Goal: Task Accomplishment & Management: Complete application form

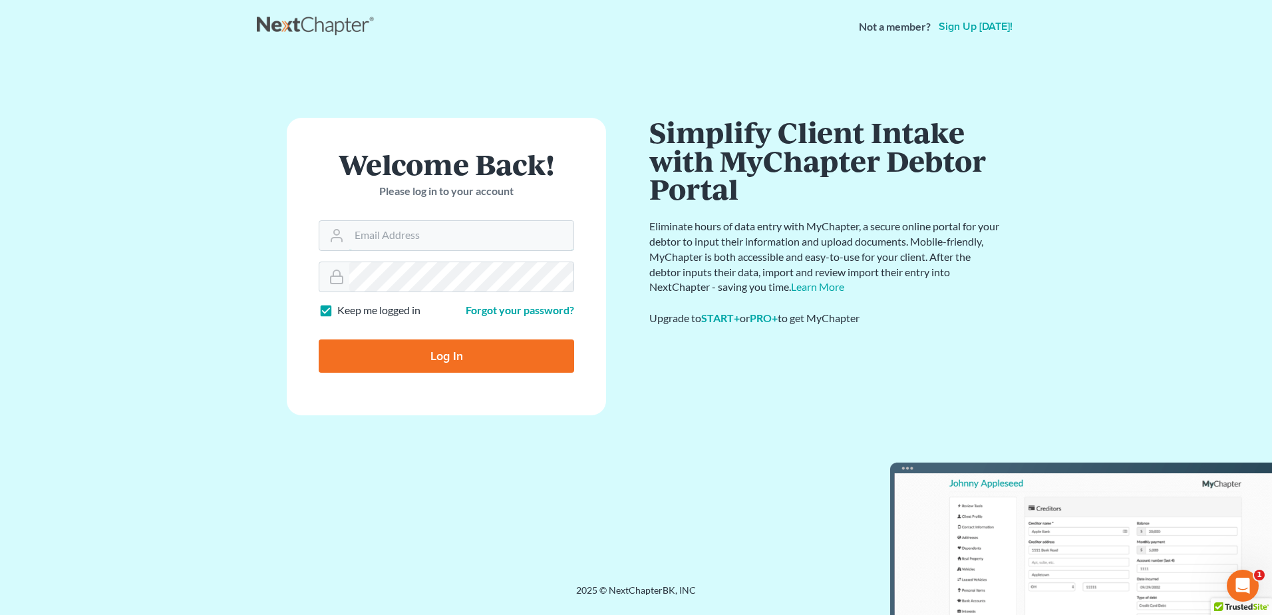
type input "[EMAIL_ADDRESS][DOMAIN_NAME]"
click at [494, 343] on input "Log In" at bounding box center [447, 355] width 256 height 33
type input "Thinking..."
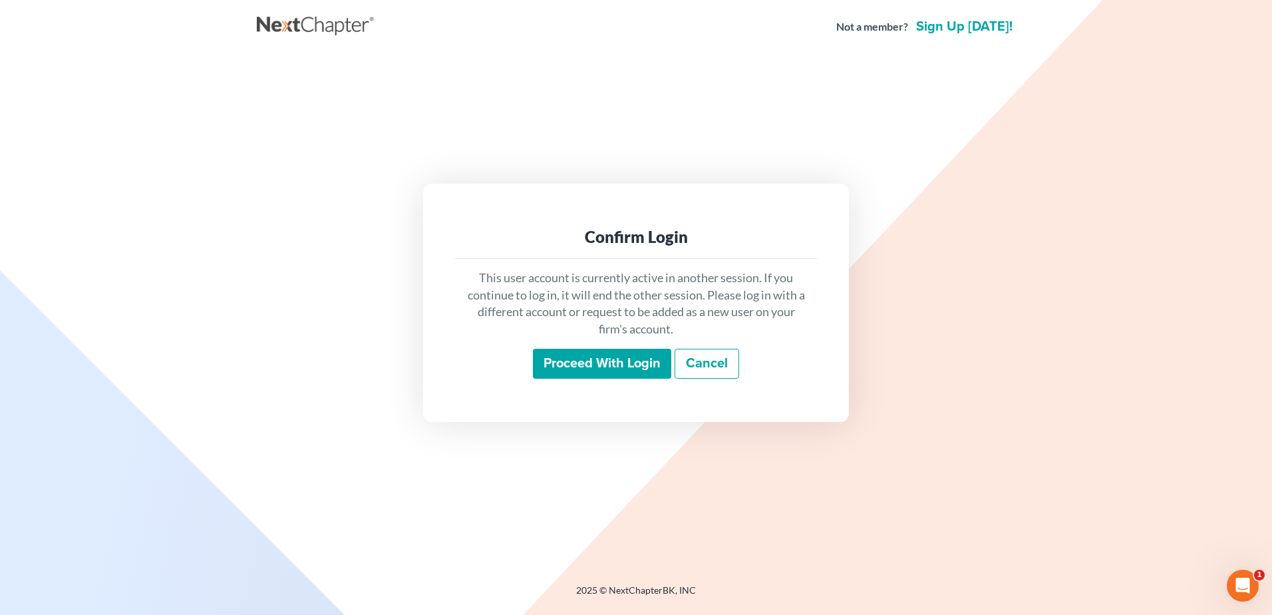
click at [588, 362] on input "Proceed with login" at bounding box center [602, 364] width 138 height 31
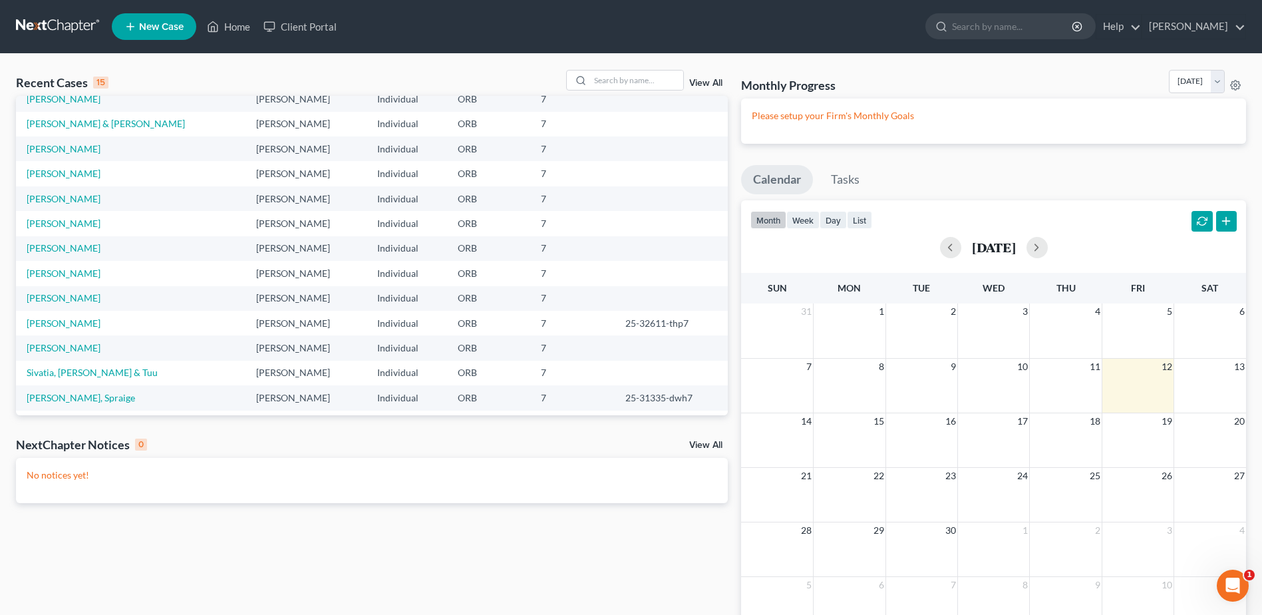
scroll to position [91, 0]
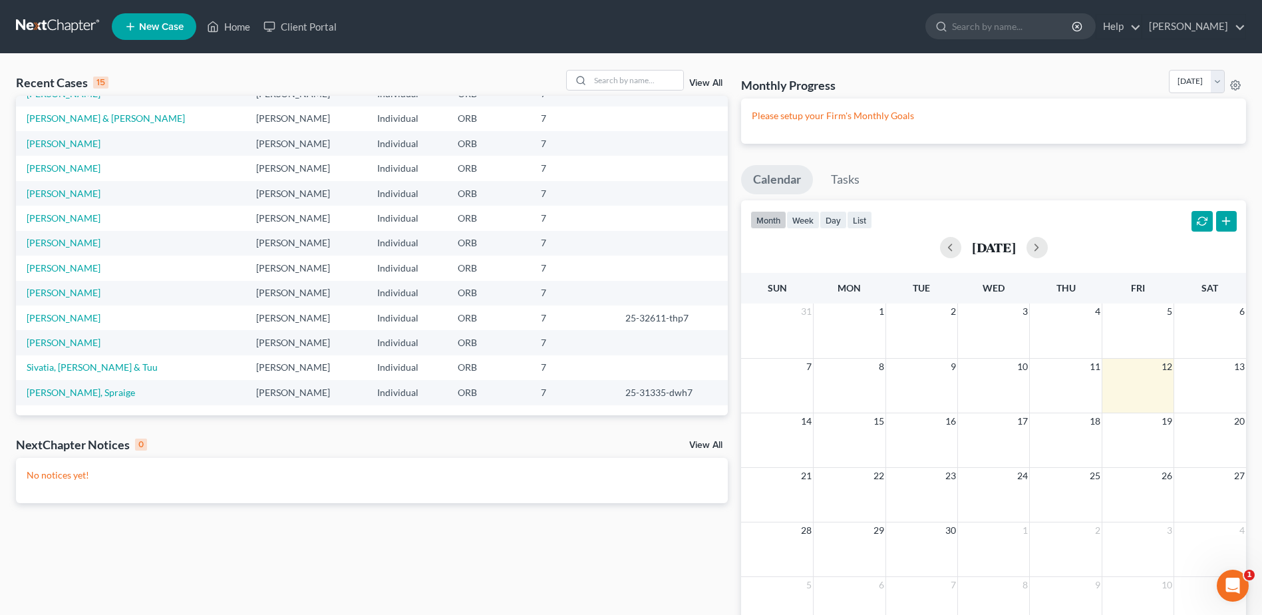
click at [246, 305] on td "Jim Choi" at bounding box center [307, 317] width 122 height 25
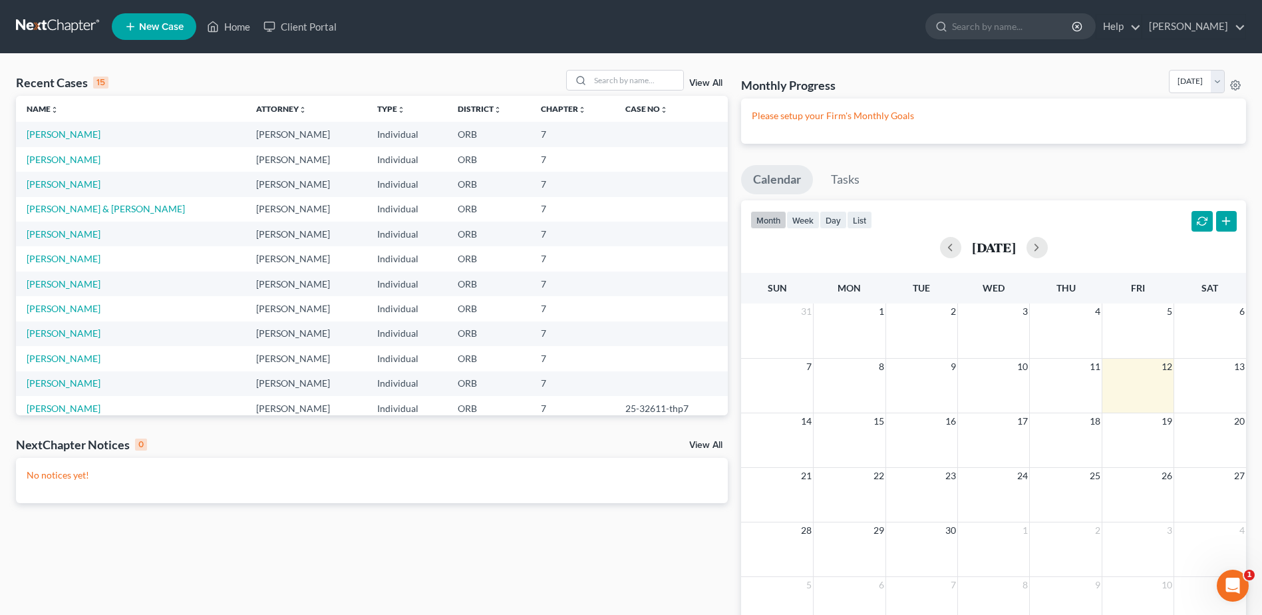
scroll to position [0, 0]
click at [104, 212] on link "Sanchez, Greg & Vicky" at bounding box center [106, 209] width 158 height 11
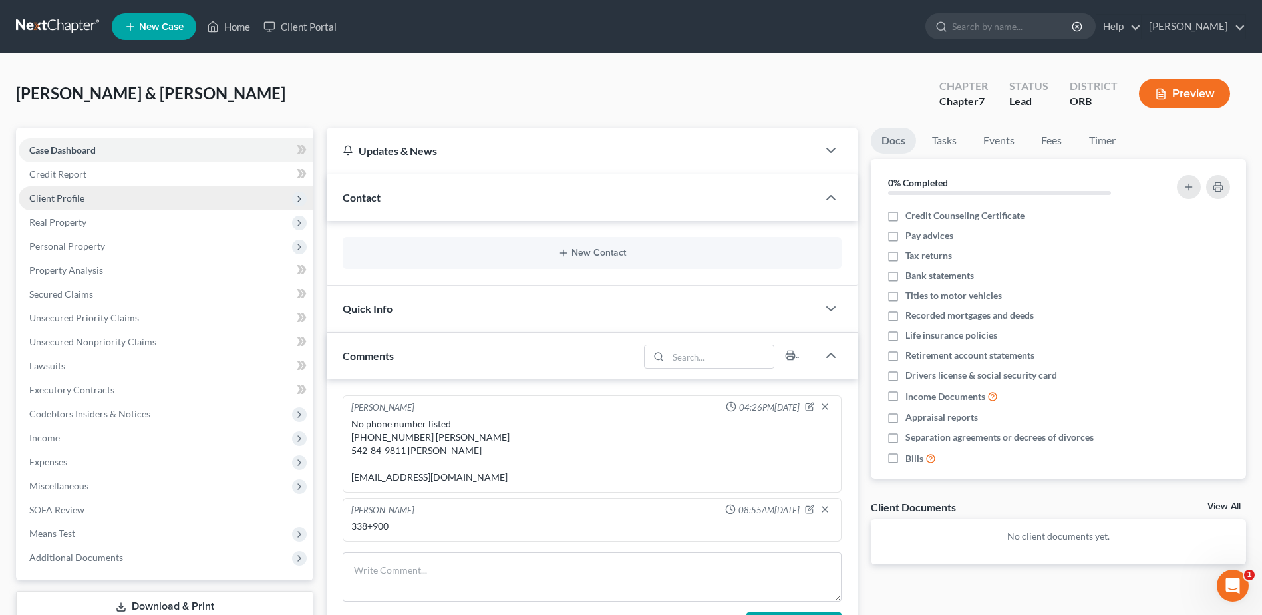
click at [120, 197] on span "Client Profile" at bounding box center [166, 198] width 295 height 24
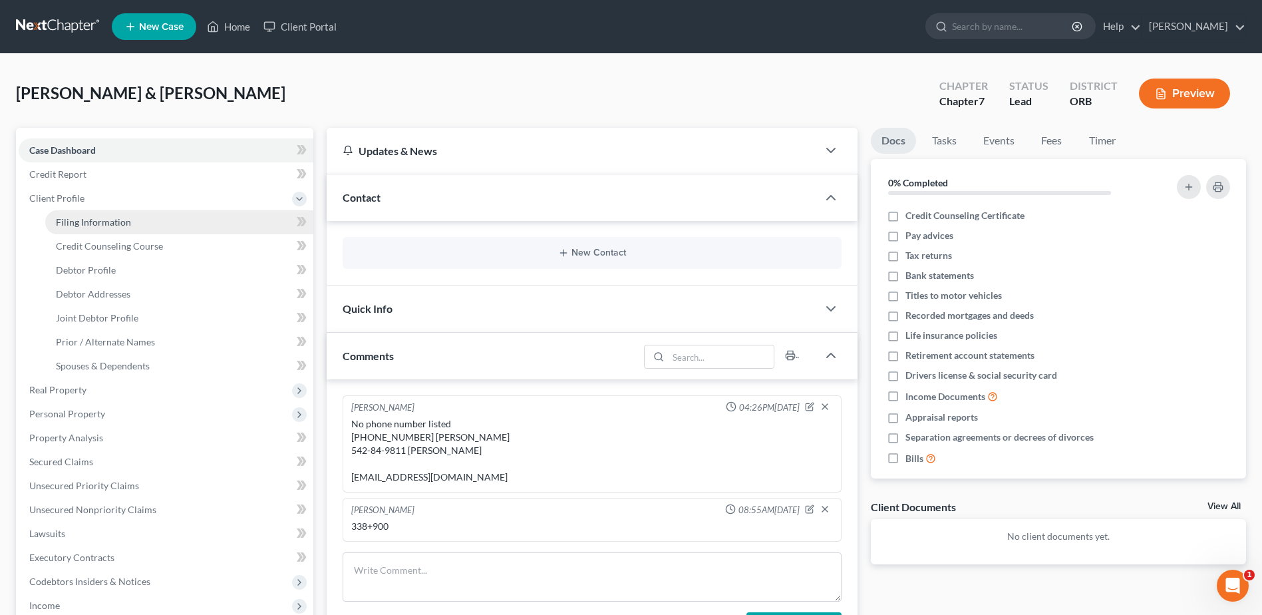
click at [139, 222] on link "Filing Information" at bounding box center [179, 222] width 268 height 24
select select "1"
select select "0"
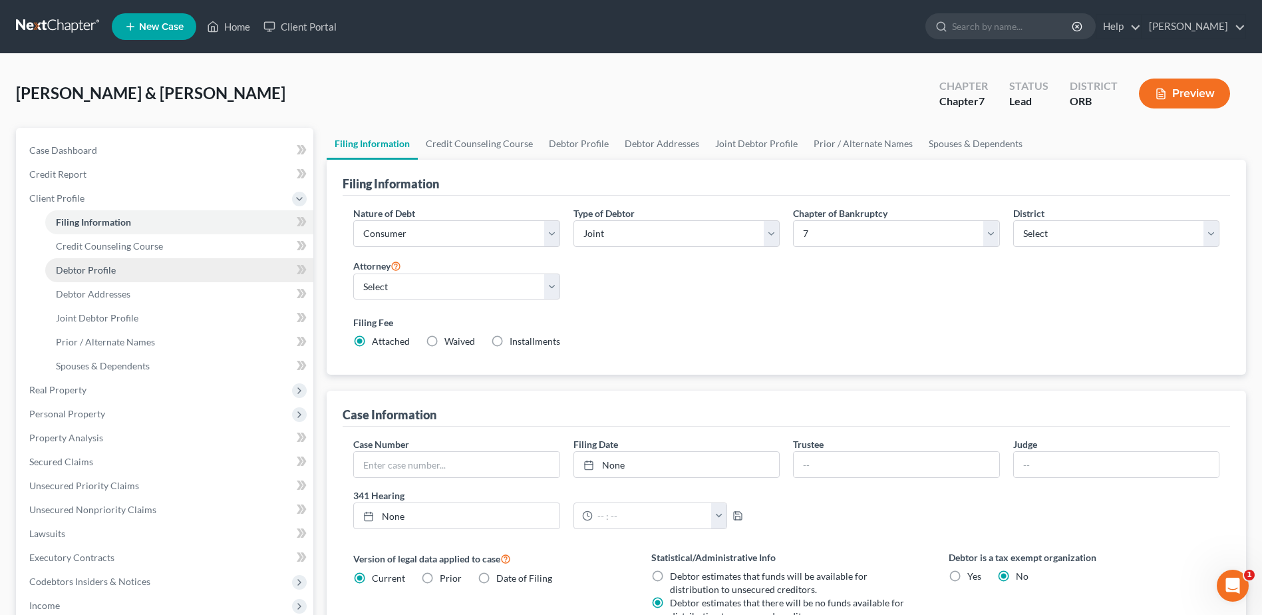
click at [144, 274] on link "Debtor Profile" at bounding box center [179, 270] width 268 height 24
select select "1"
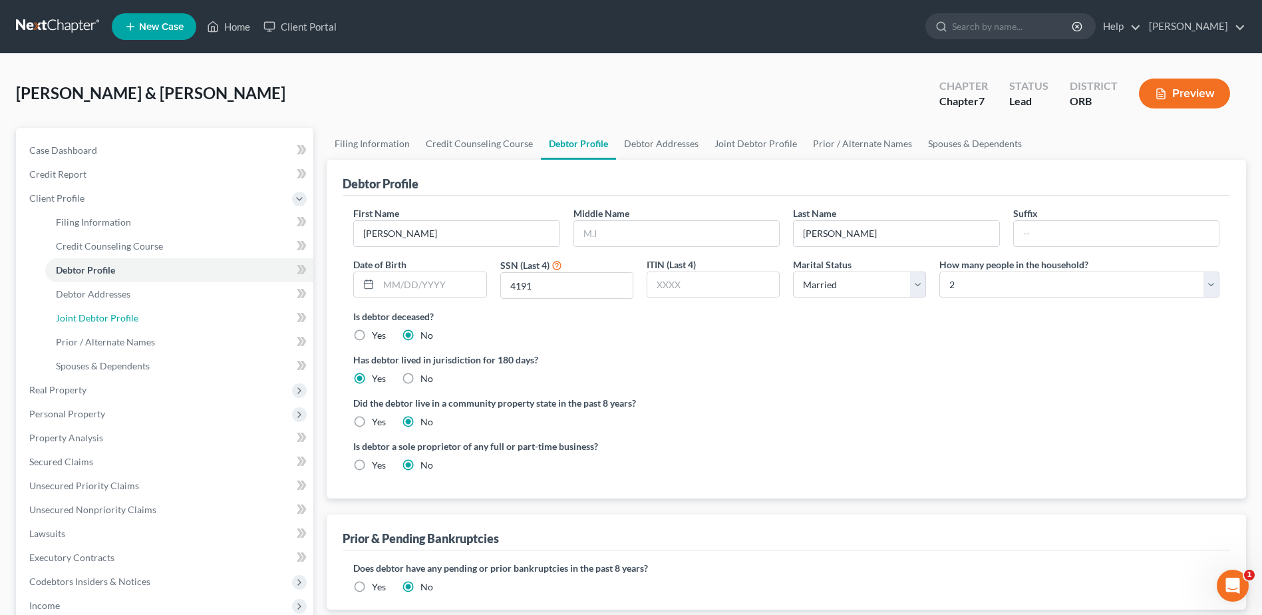
drag, startPoint x: 217, startPoint y: 319, endPoint x: 325, endPoint y: 303, distance: 109.5
click at [219, 317] on link "Joint Debtor Profile" at bounding box center [179, 318] width 268 height 24
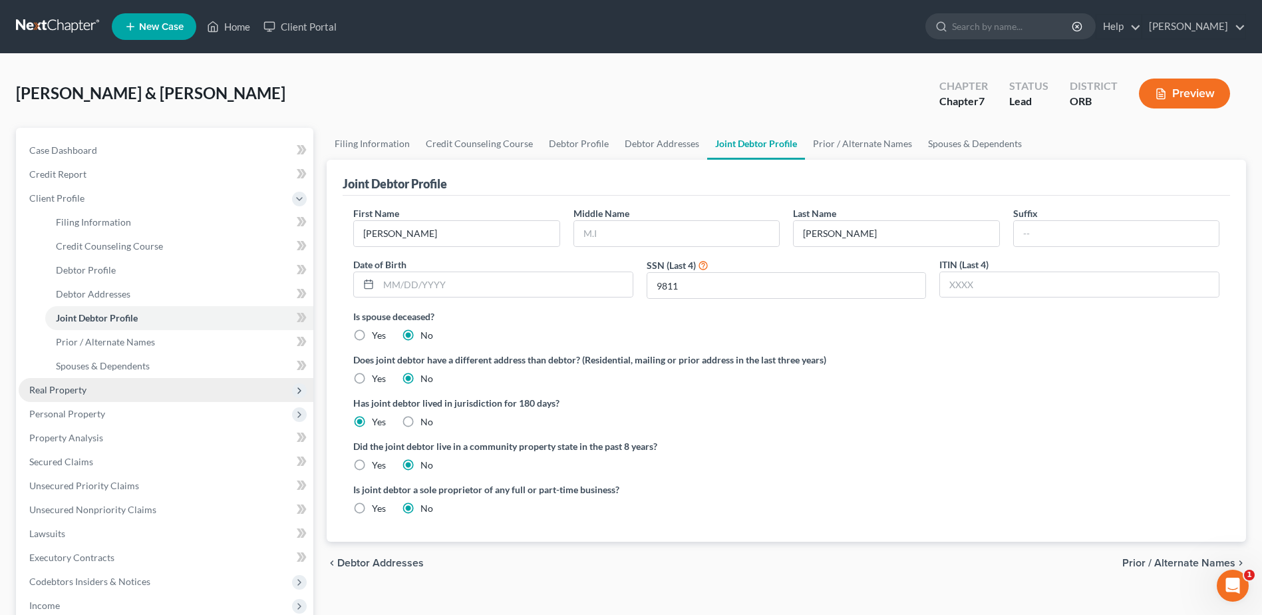
click at [119, 383] on span "Real Property" at bounding box center [166, 390] width 295 height 24
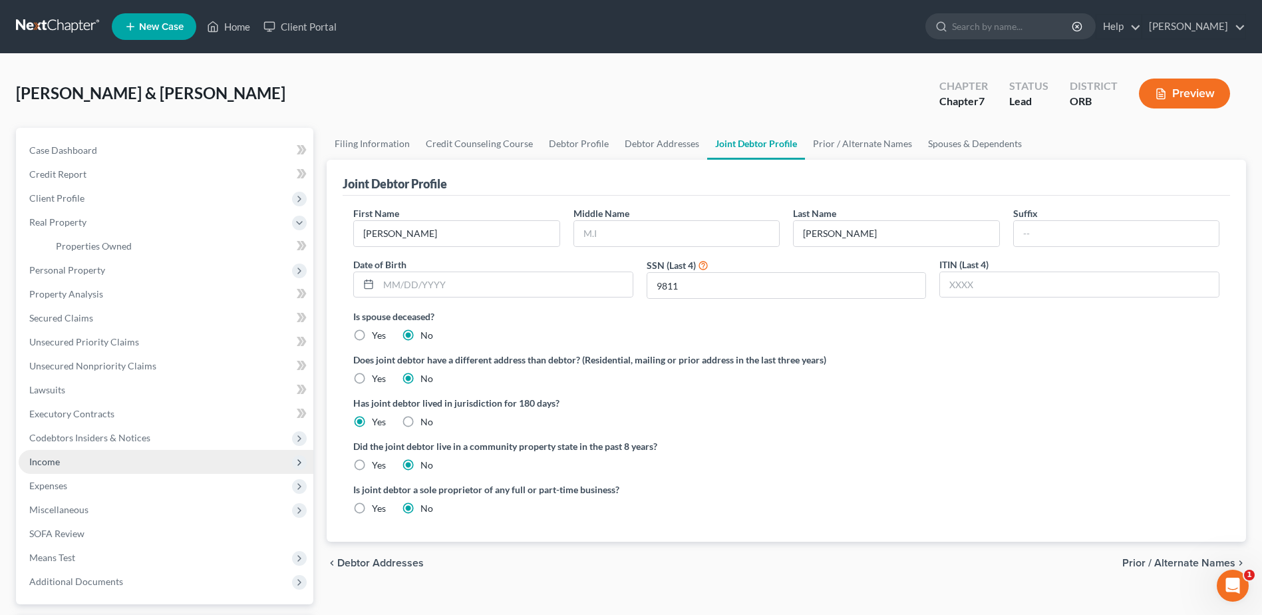
click at [178, 451] on span "Income" at bounding box center [166, 462] width 295 height 24
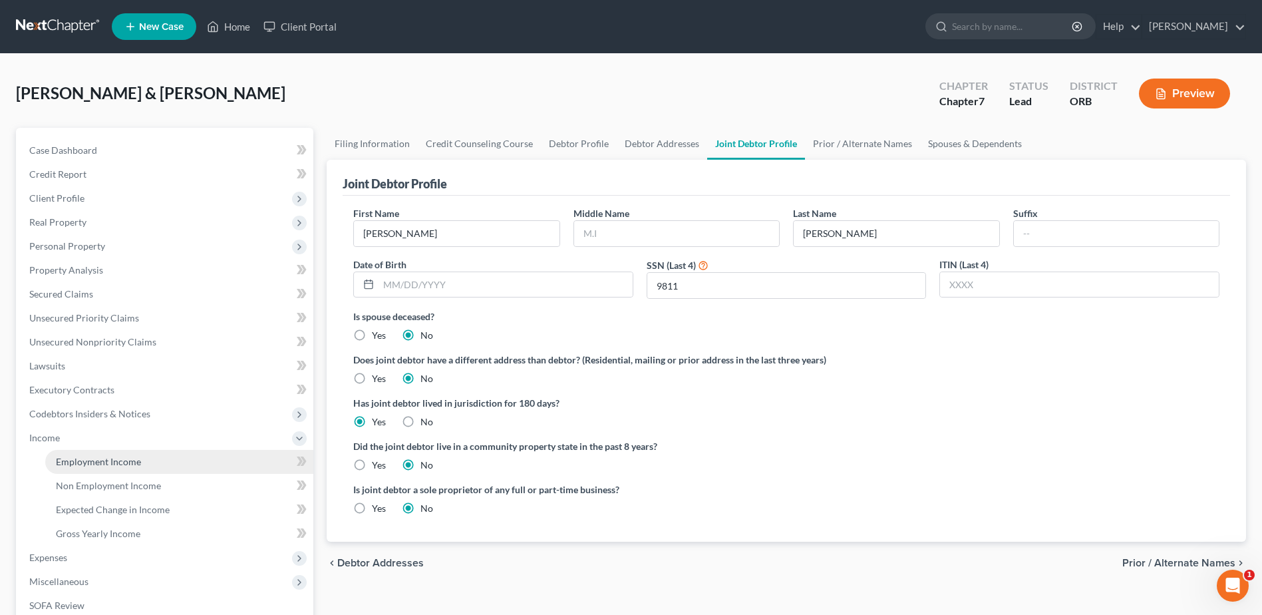
click at [167, 469] on link "Employment Income" at bounding box center [179, 462] width 268 height 24
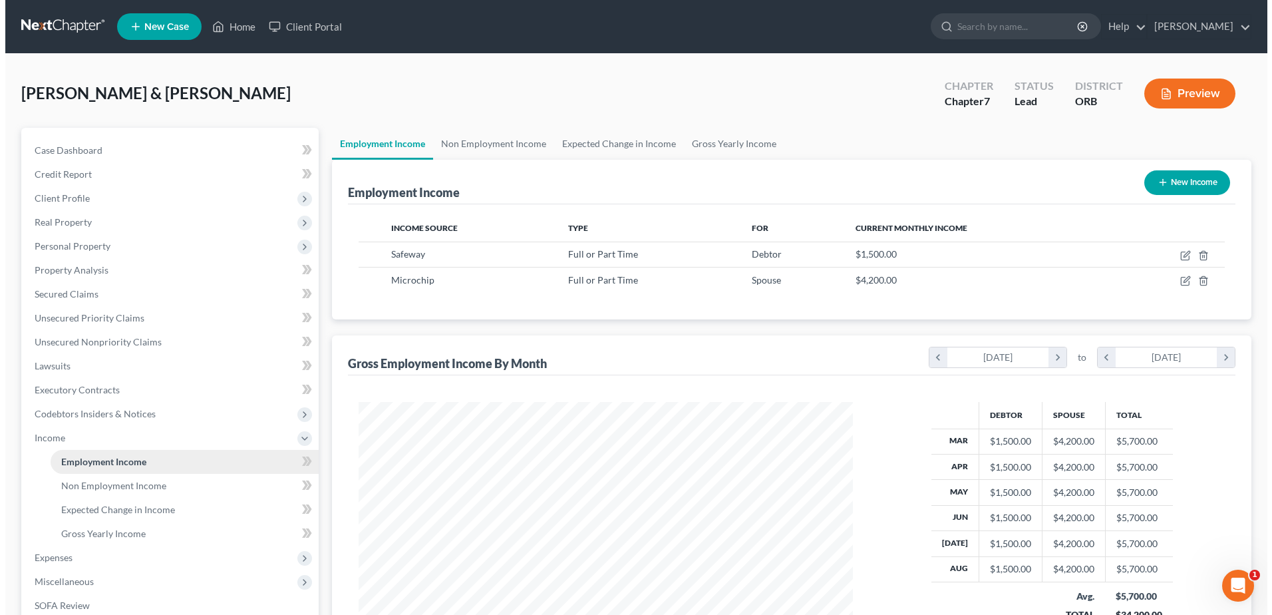
scroll to position [247, 520]
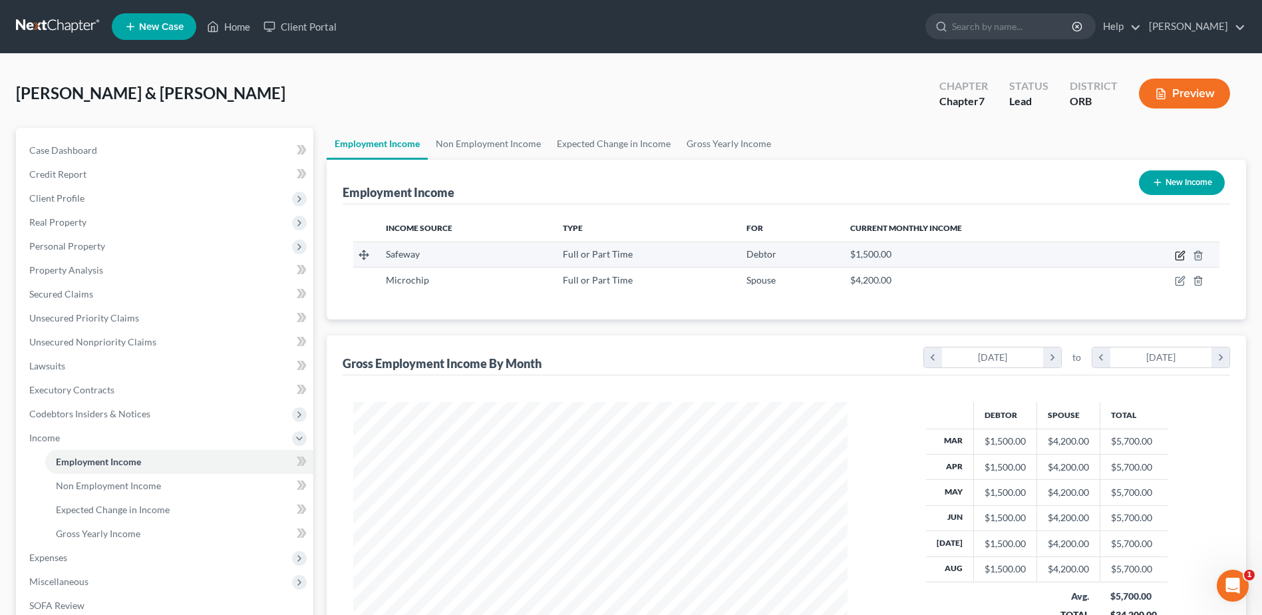
click at [1178, 254] on icon "button" at bounding box center [1180, 255] width 11 height 11
select select "0"
select select "38"
select select "0"
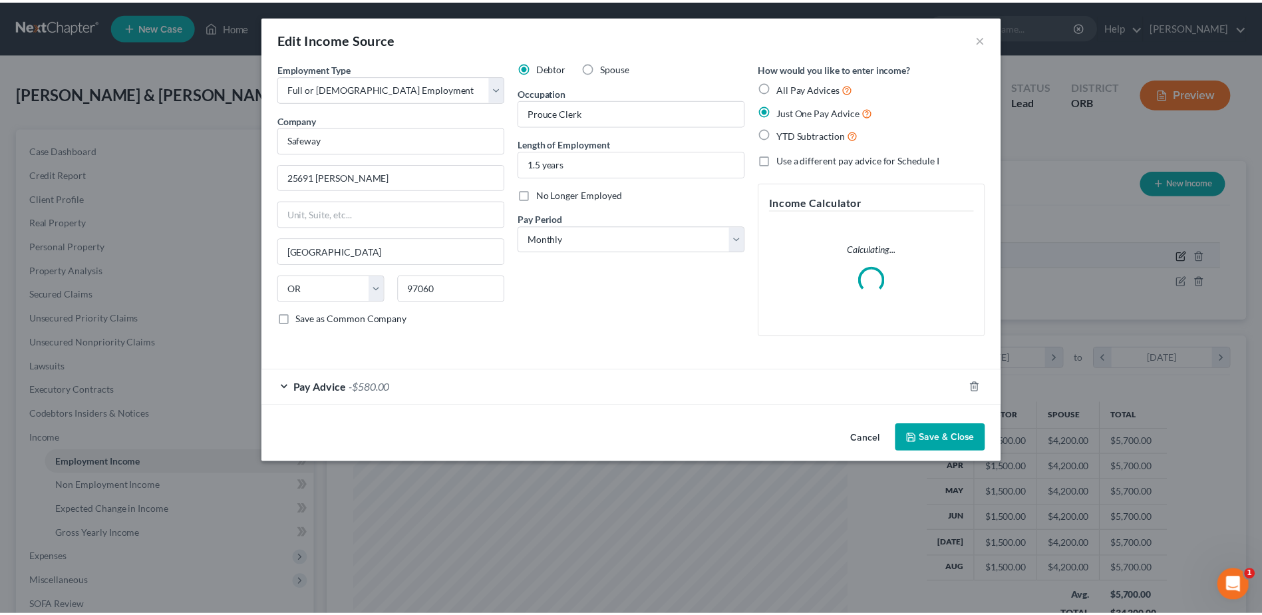
scroll to position [249, 526]
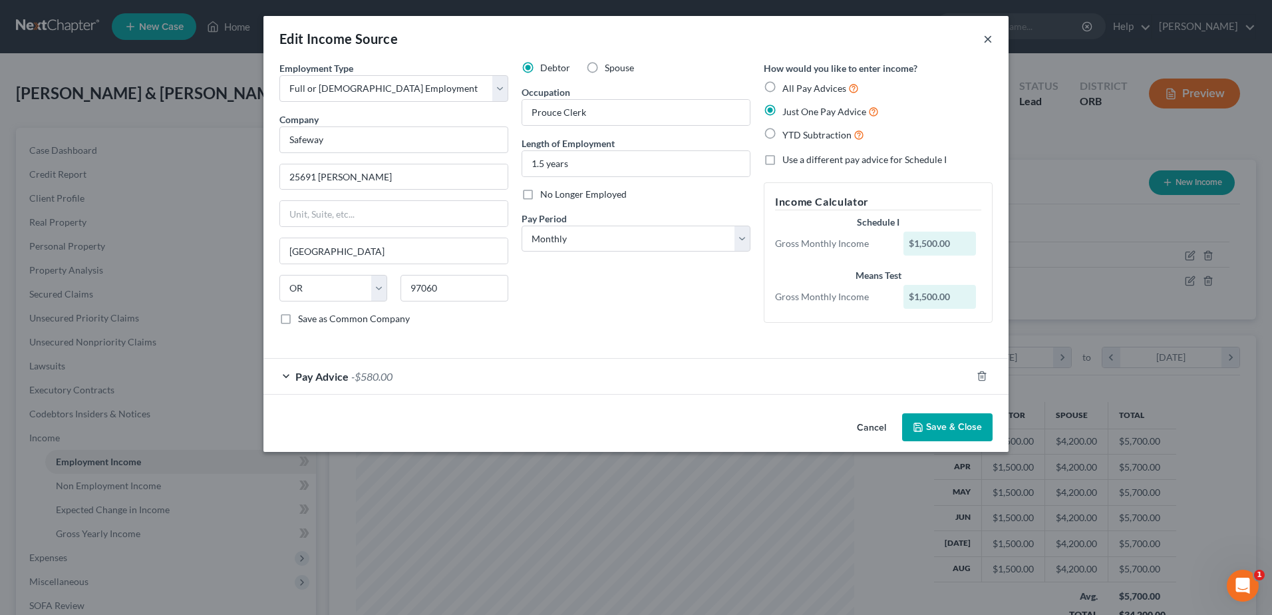
click at [986, 44] on button "×" at bounding box center [988, 39] width 9 height 16
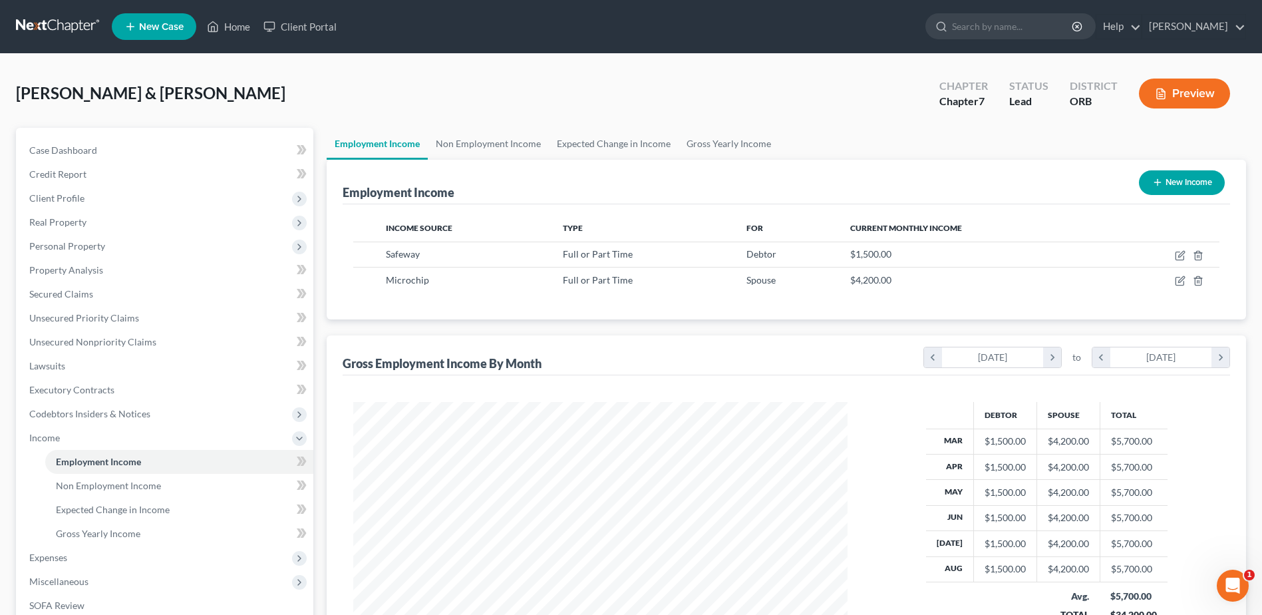
scroll to position [67, 0]
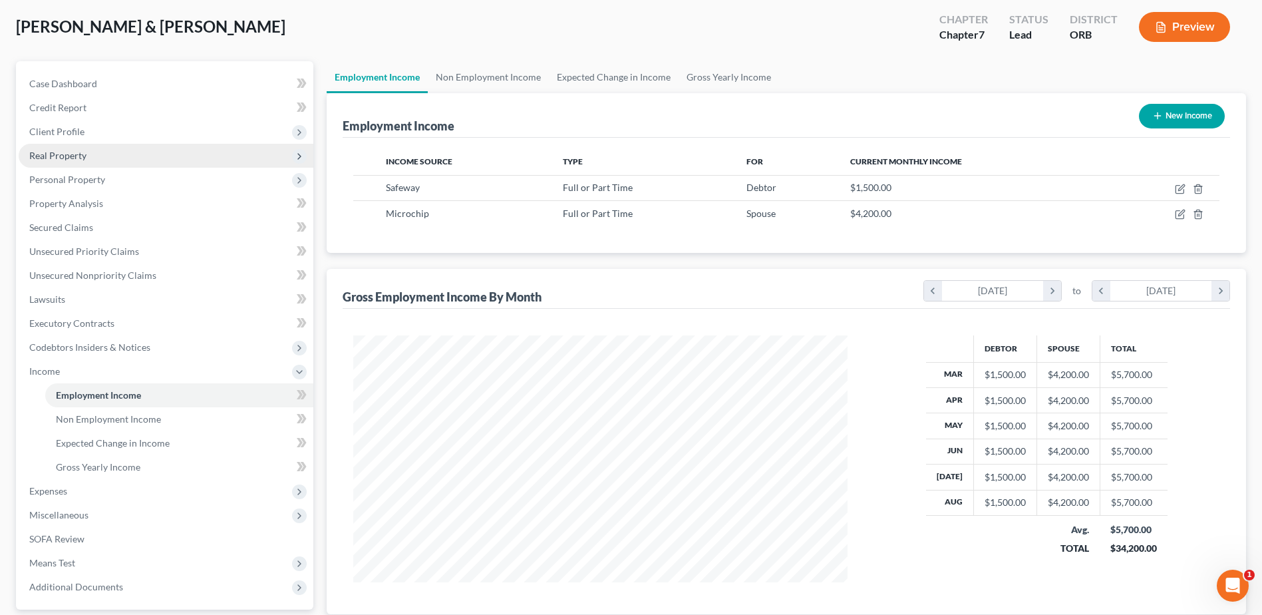
click at [157, 152] on span "Real Property" at bounding box center [166, 156] width 295 height 24
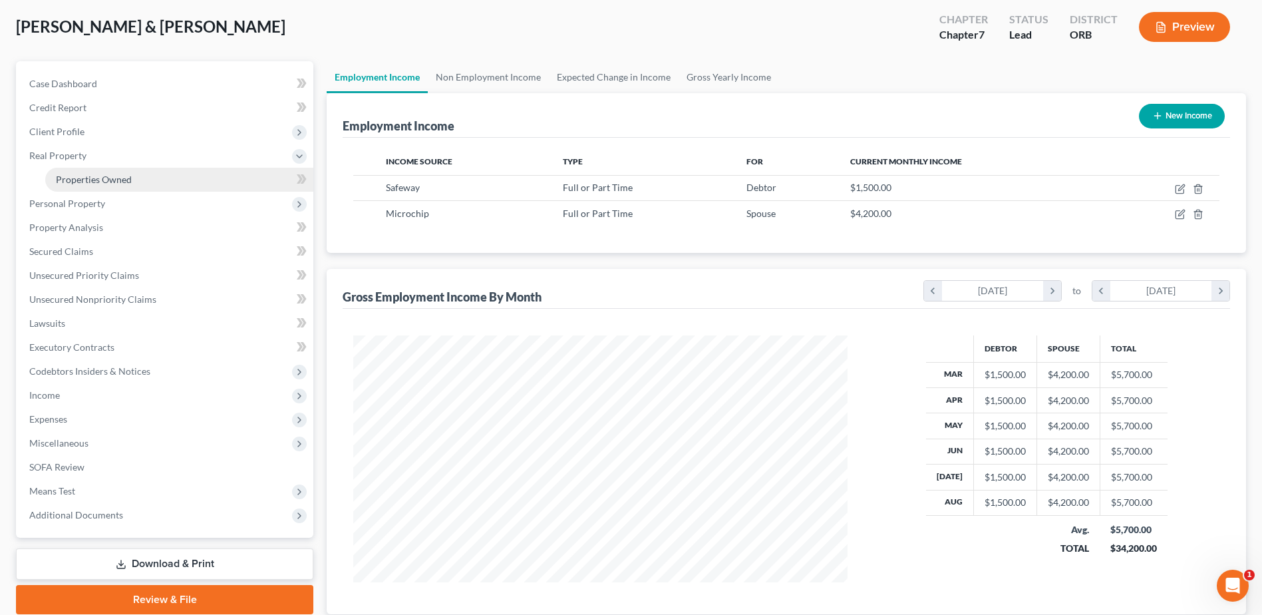
click at [169, 173] on link "Properties Owned" at bounding box center [179, 180] width 268 height 24
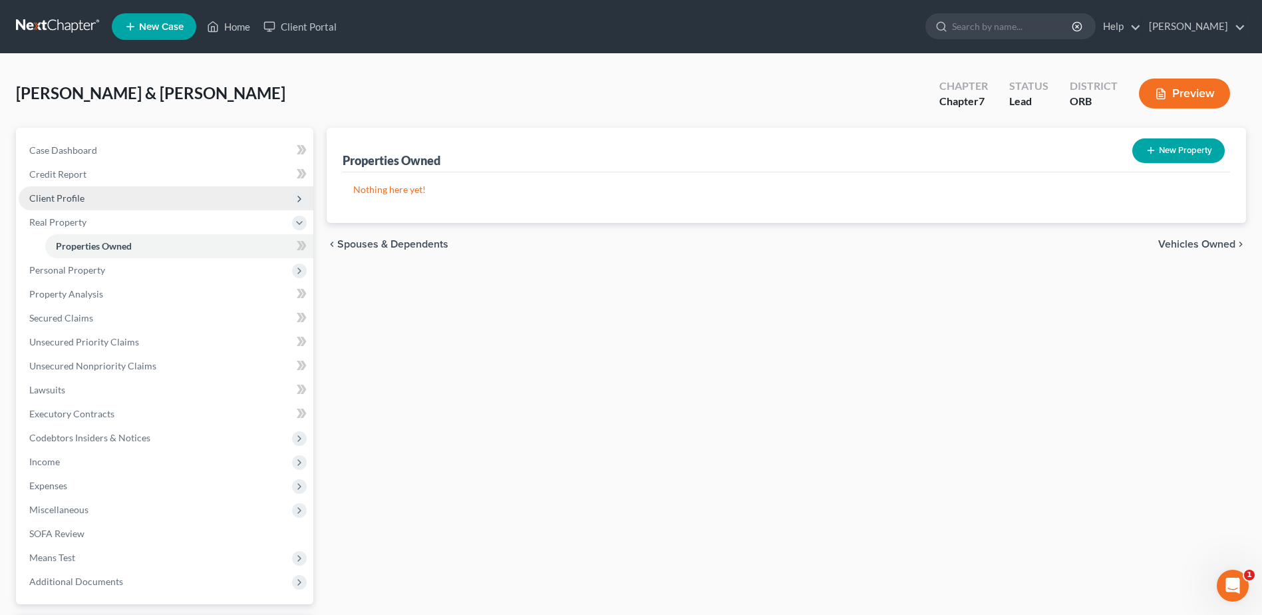
click at [202, 201] on span "Client Profile" at bounding box center [166, 198] width 295 height 24
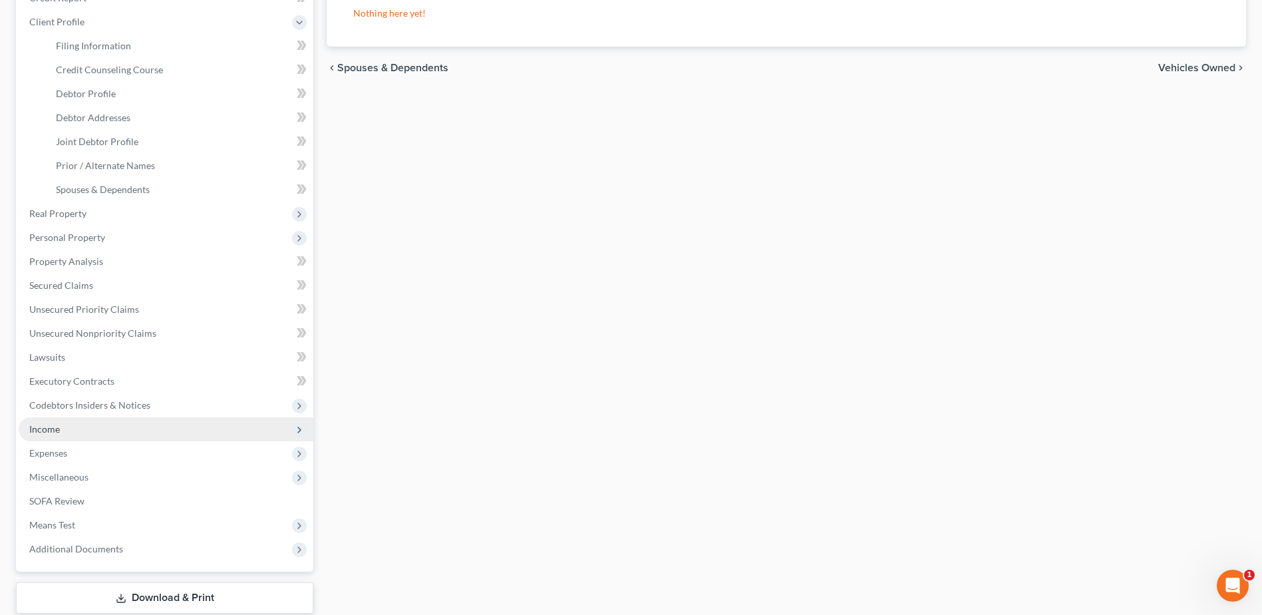
scroll to position [260, 0]
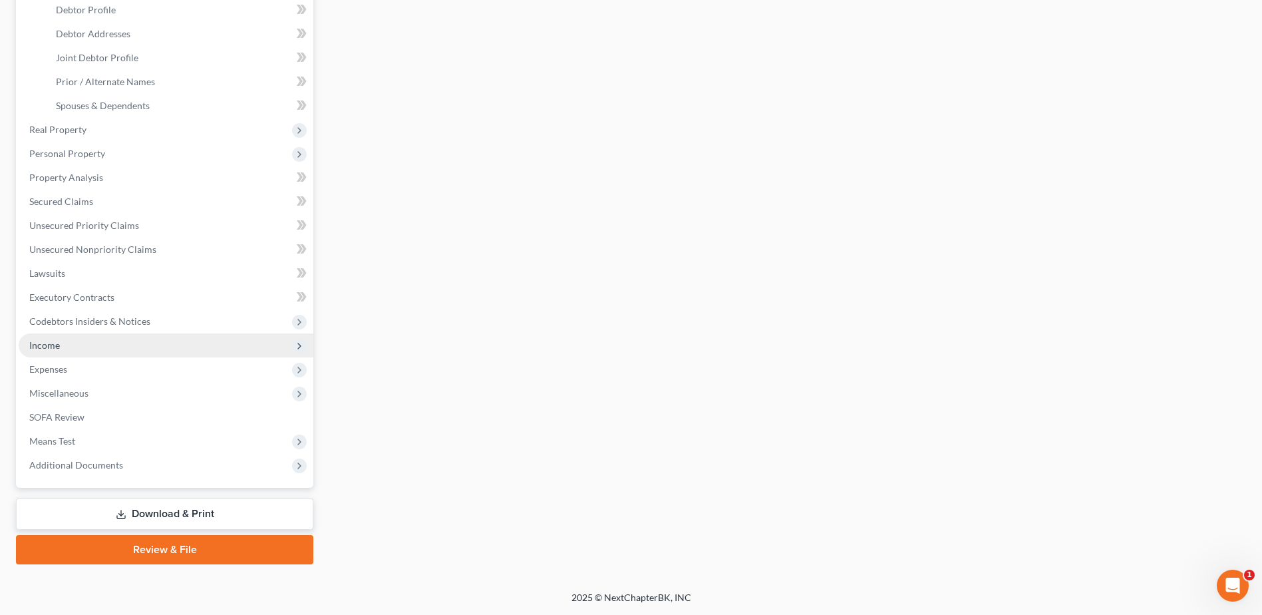
click at [215, 450] on span "Means Test" at bounding box center [166, 441] width 295 height 24
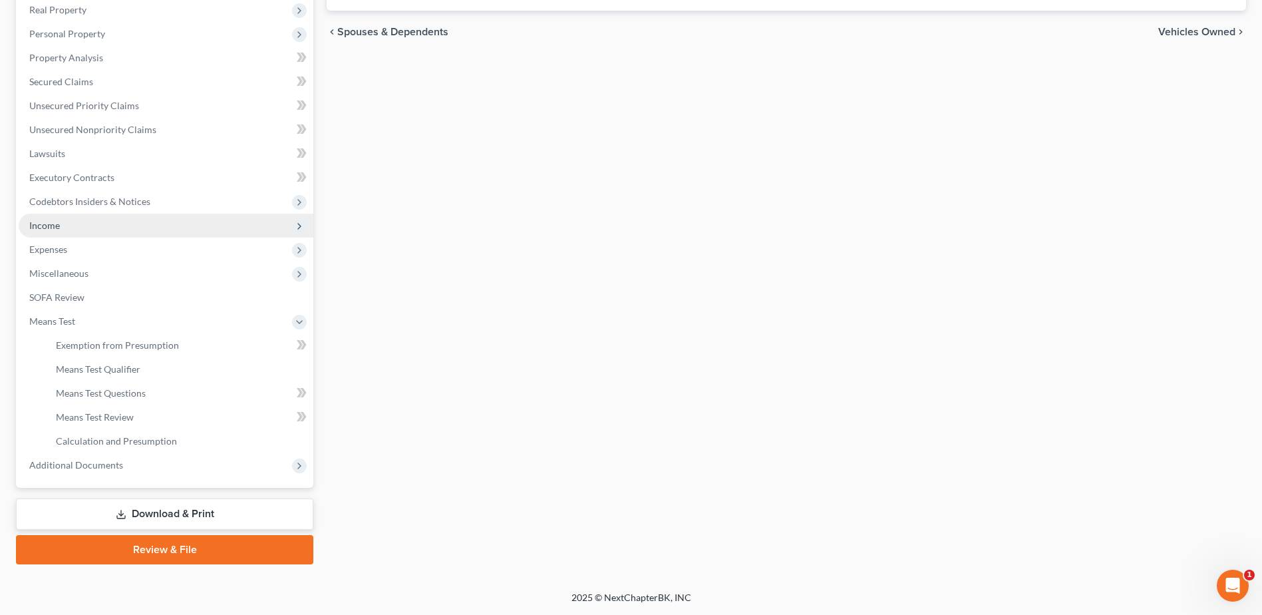
scroll to position [212, 0]
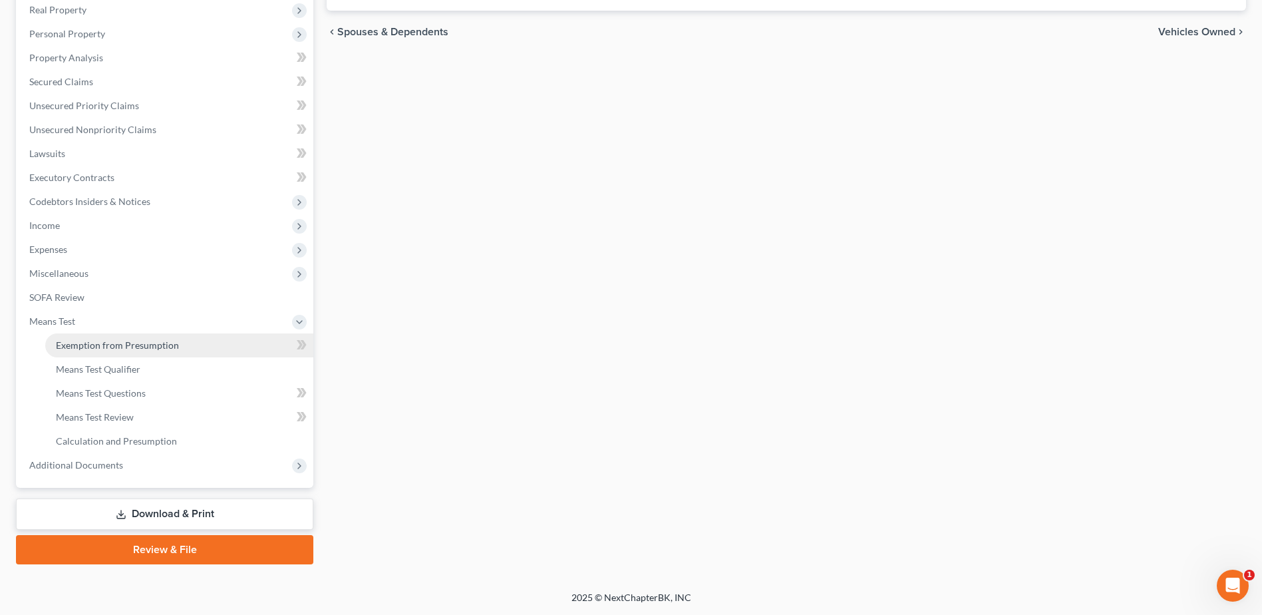
click at [212, 351] on link "Exemption from Presumption" at bounding box center [179, 345] width 268 height 24
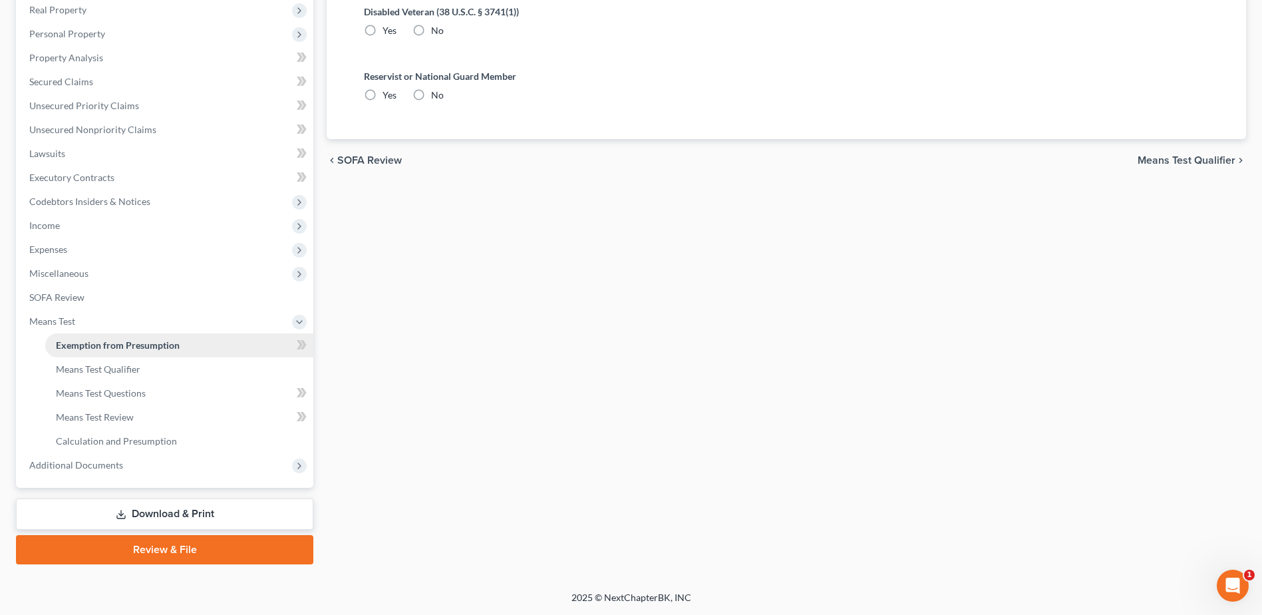
scroll to position [33, 0]
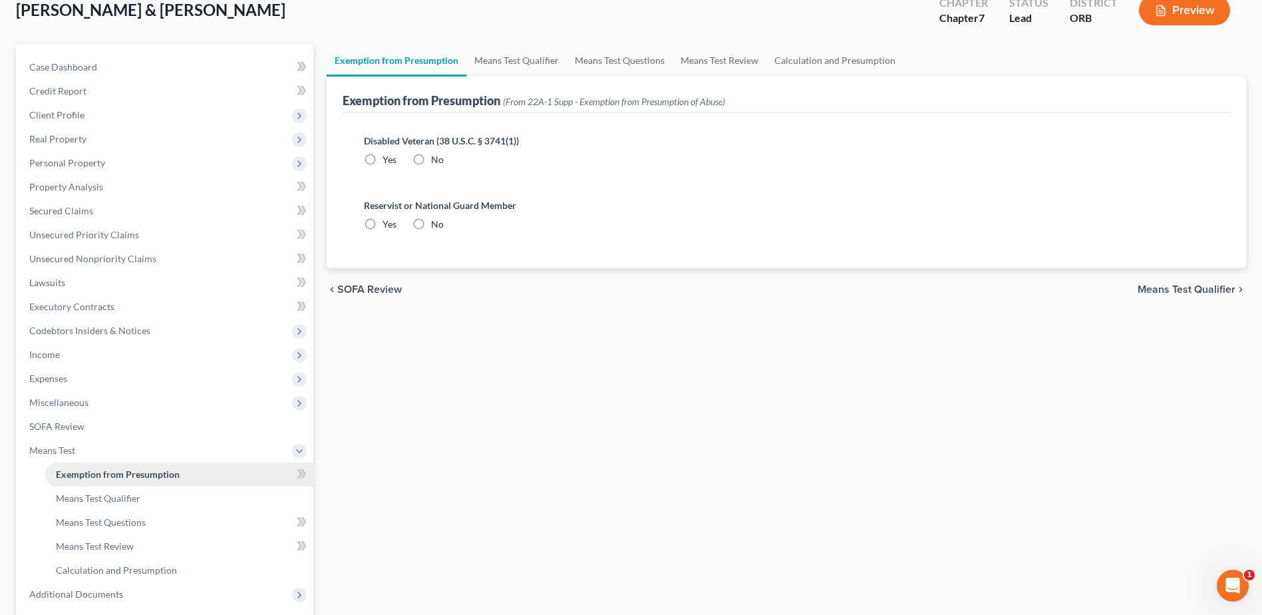
radio input "true"
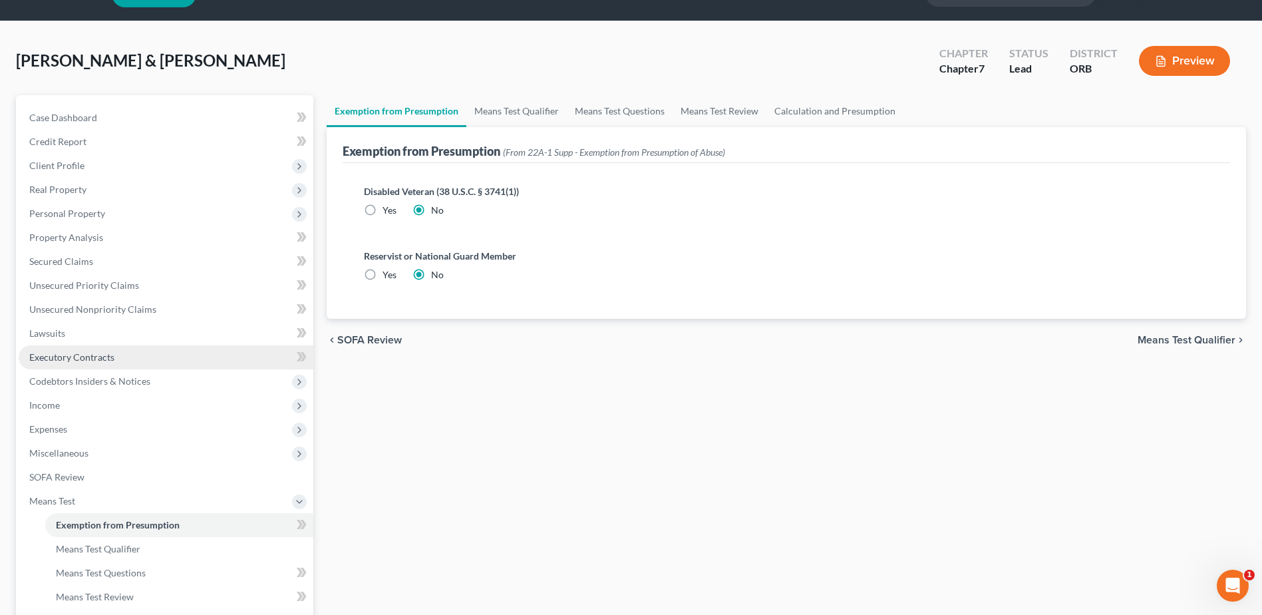
scroll to position [0, 0]
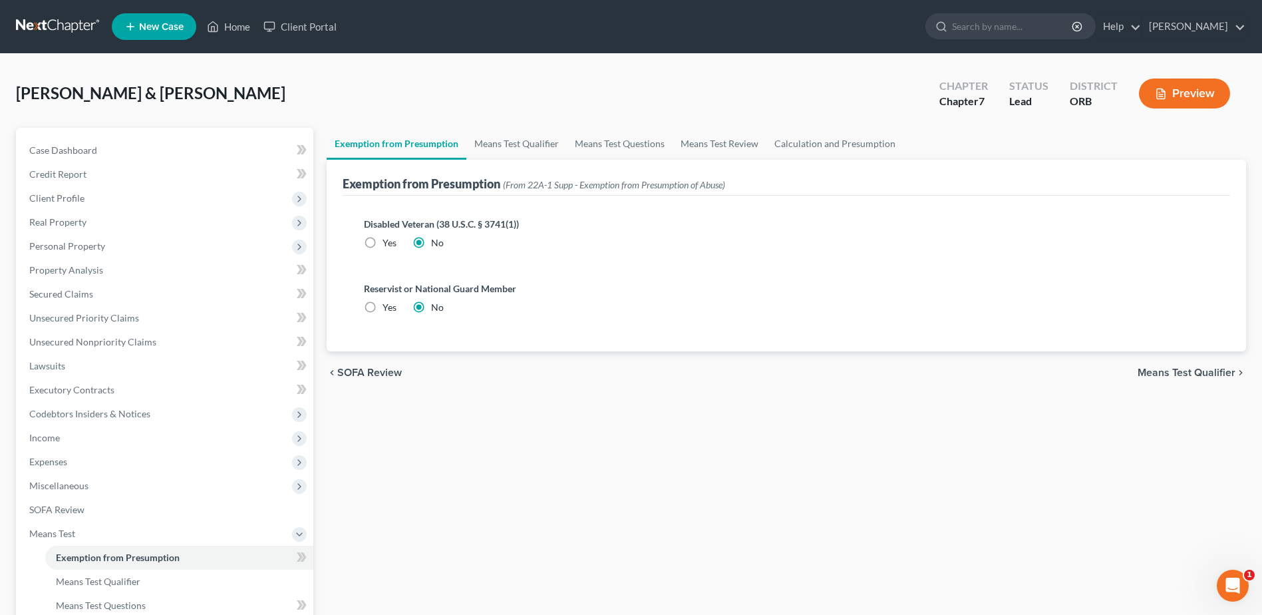
click at [1155, 365] on div "chevron_left SOFA Review Means Test Qualifier chevron_right" at bounding box center [787, 372] width 920 height 43
click at [1155, 373] on span "Means Test Qualifier" at bounding box center [1187, 372] width 98 height 11
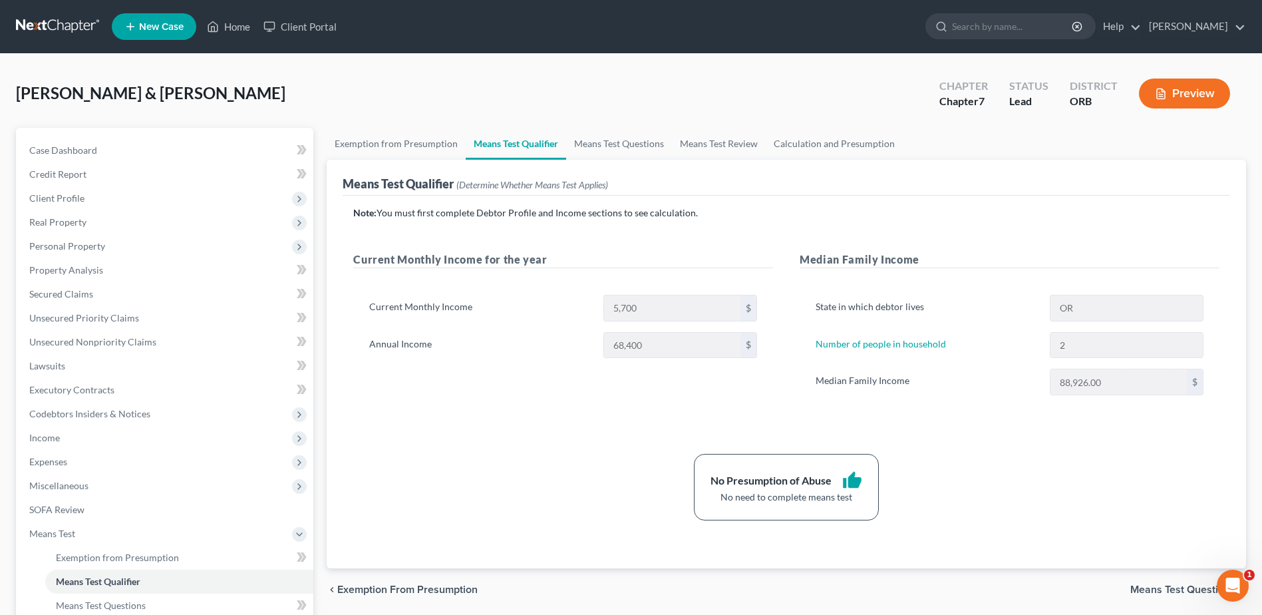
click at [1137, 472] on div "No Presumption of Abuse thumb_up No need to complete means test" at bounding box center [787, 487] width 880 height 67
click at [119, 252] on span "Personal Property" at bounding box center [166, 246] width 295 height 24
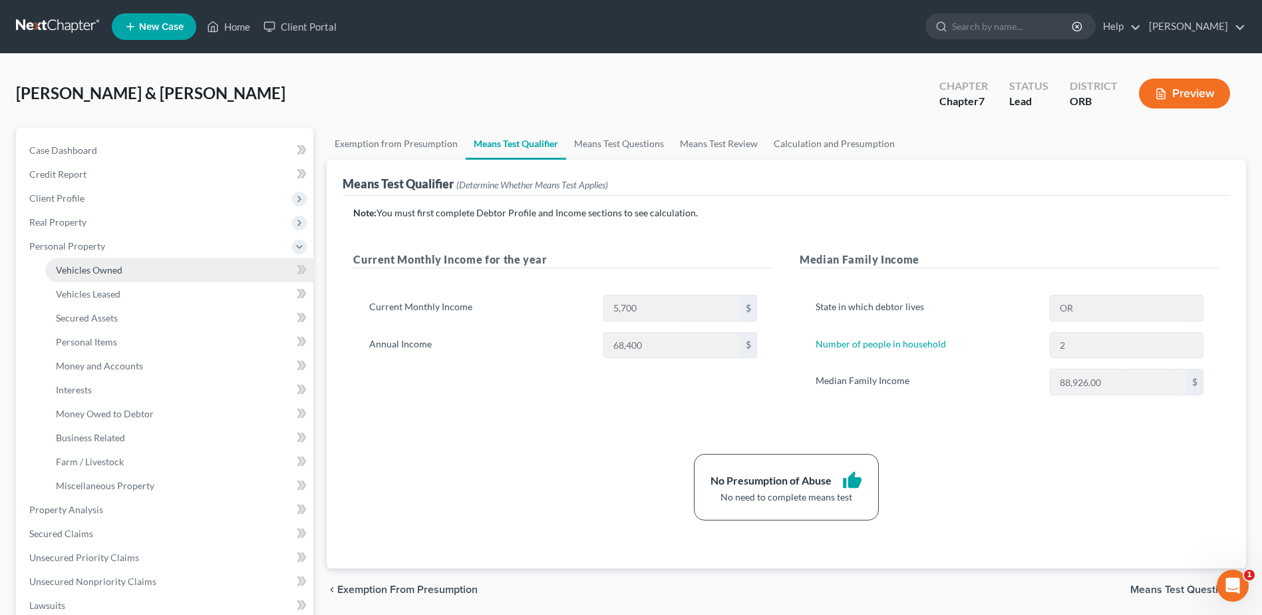
click at [132, 262] on link "Vehicles Owned" at bounding box center [179, 270] width 268 height 24
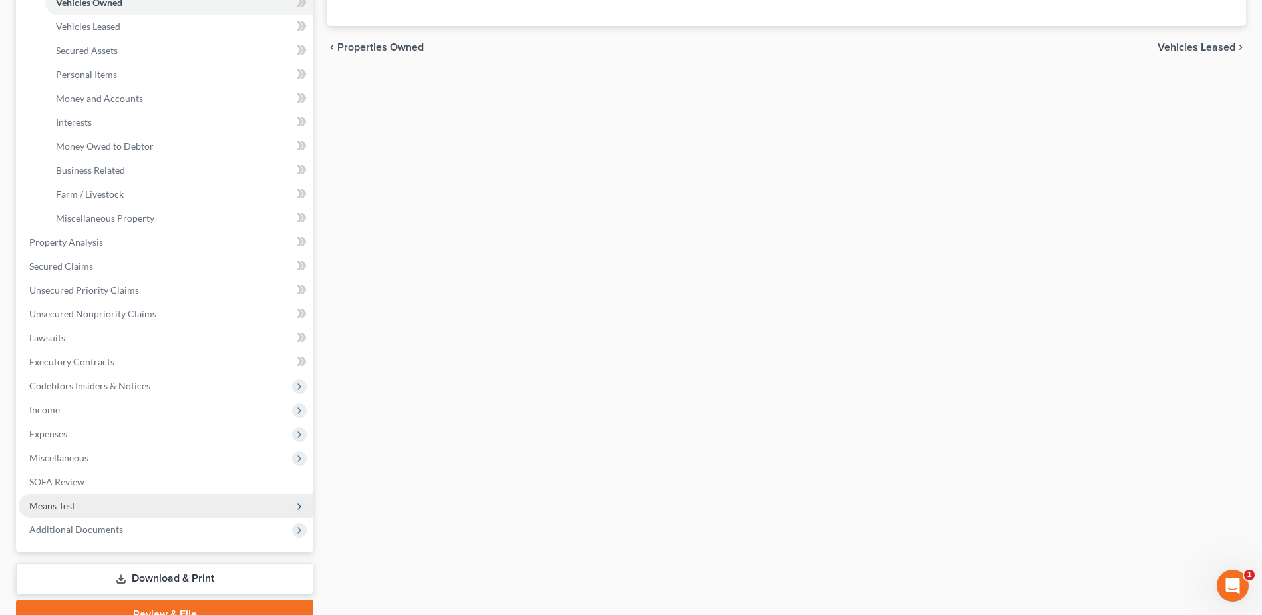
scroll to position [332, 0]
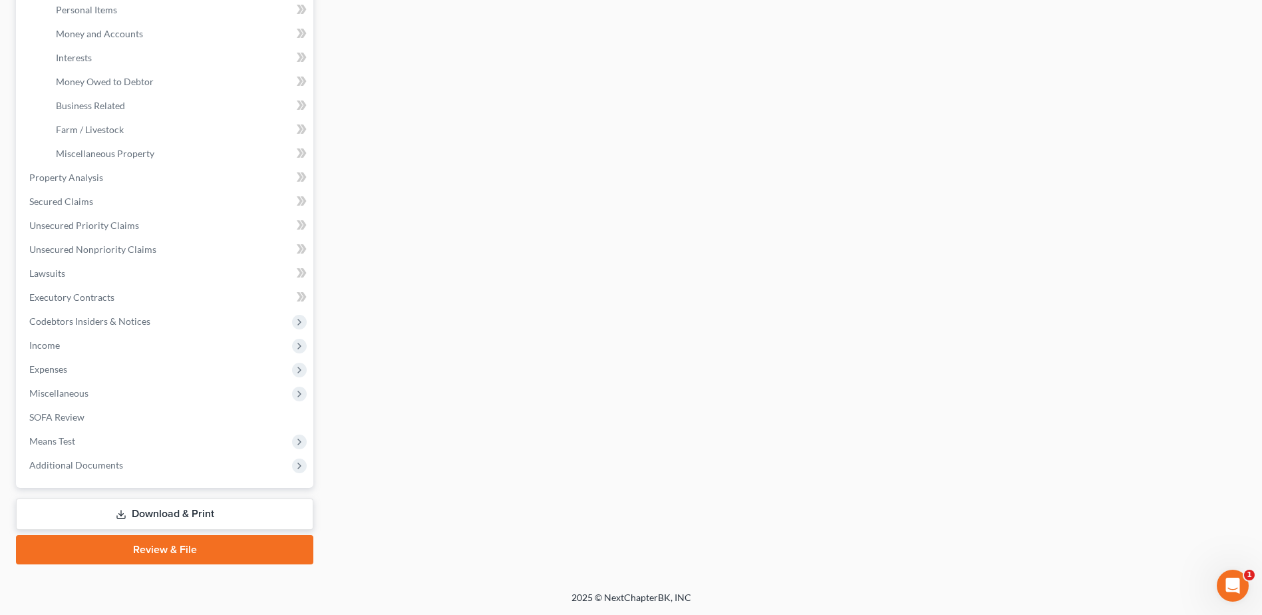
click at [168, 508] on link "Download & Print" at bounding box center [164, 513] width 297 height 31
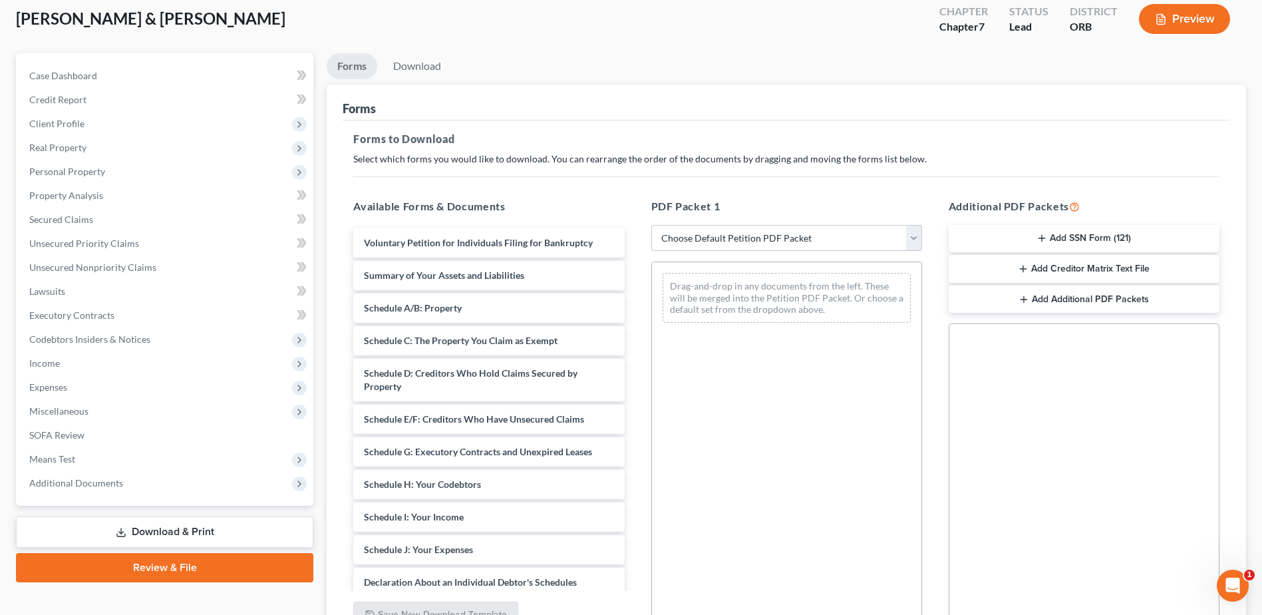
scroll to position [207, 0]
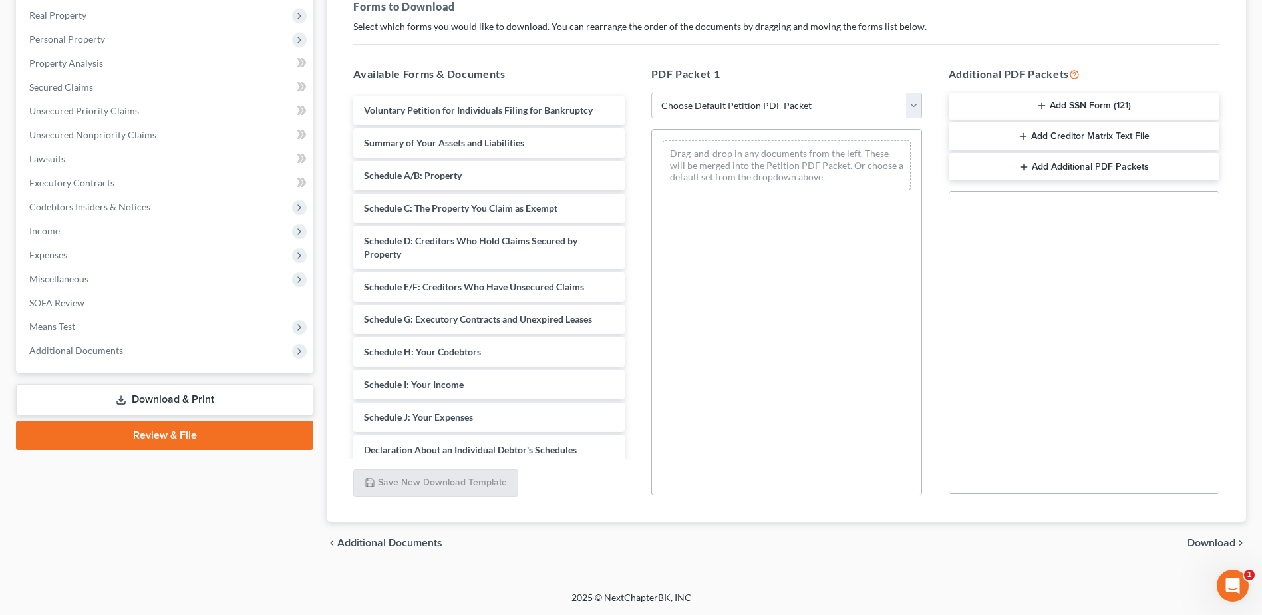
click at [1205, 542] on span "Download" at bounding box center [1212, 543] width 48 height 11
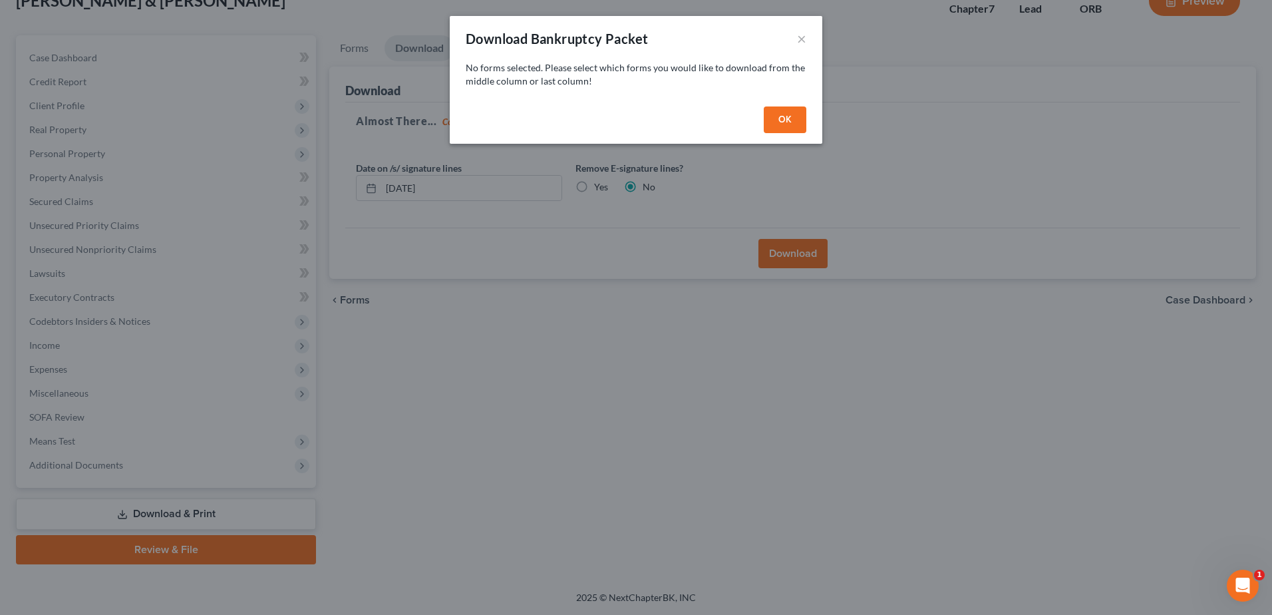
click at [800, 123] on button "OK" at bounding box center [785, 119] width 43 height 27
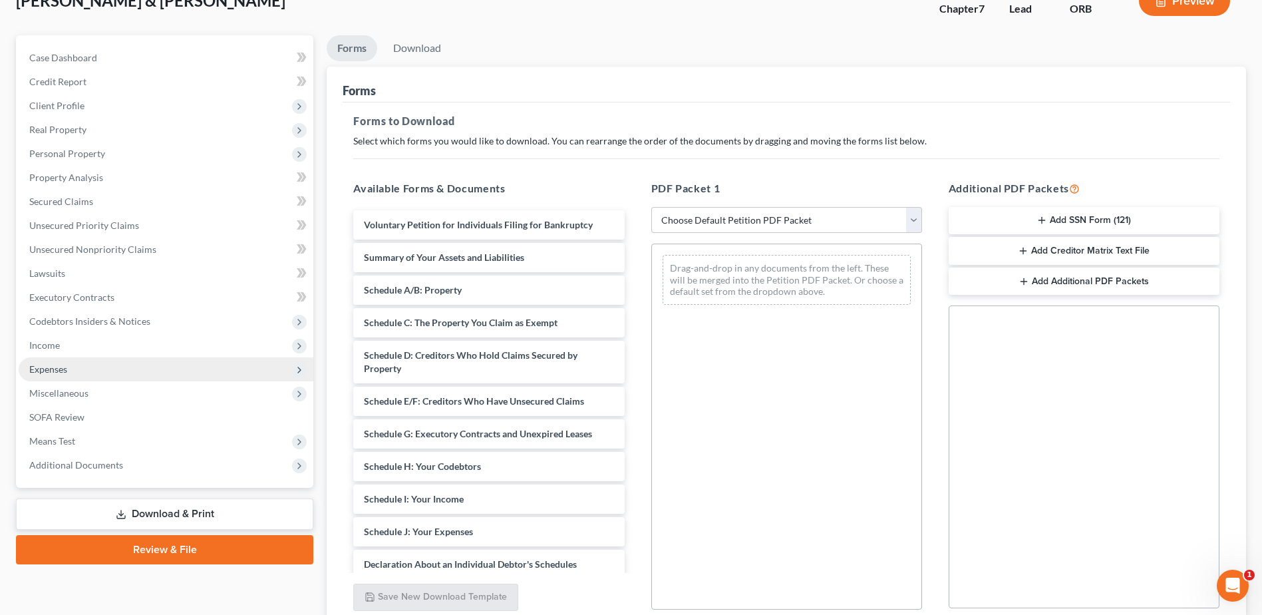
click at [208, 365] on span "Expenses" at bounding box center [166, 369] width 295 height 24
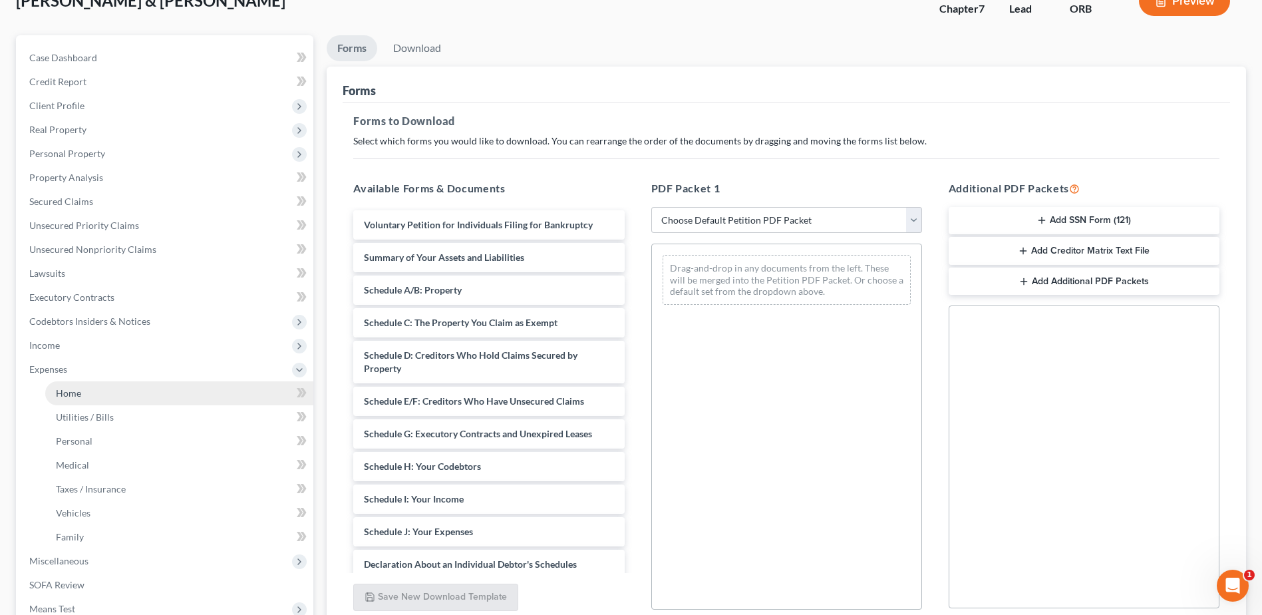
click at [212, 391] on link "Home" at bounding box center [179, 393] width 268 height 24
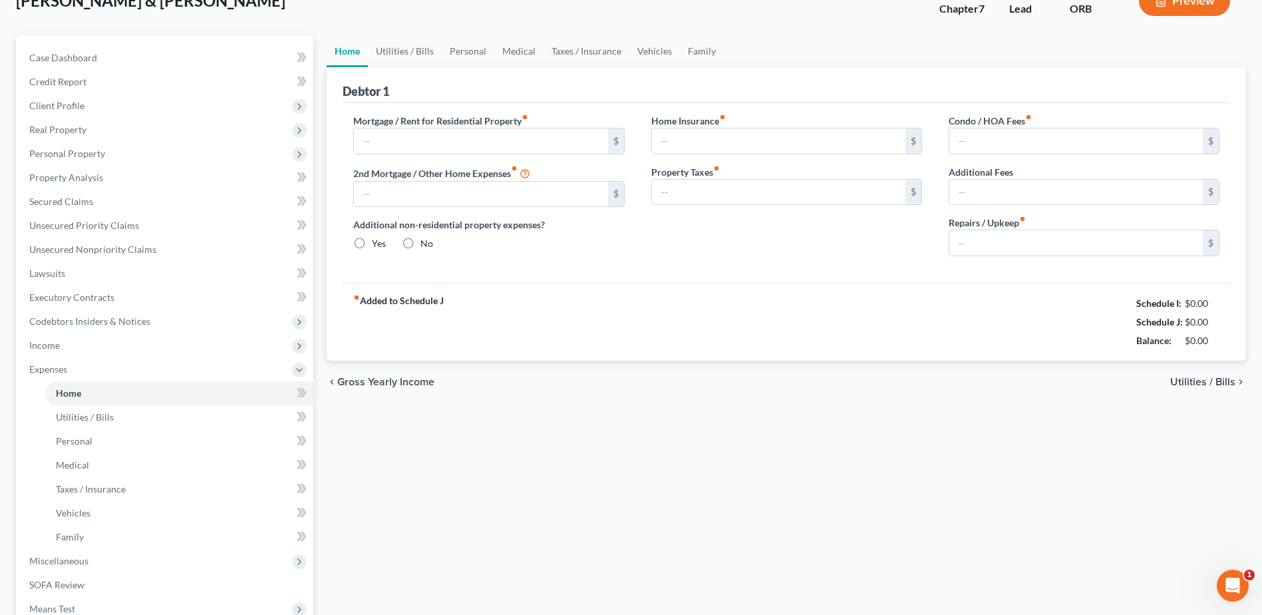
scroll to position [32, 0]
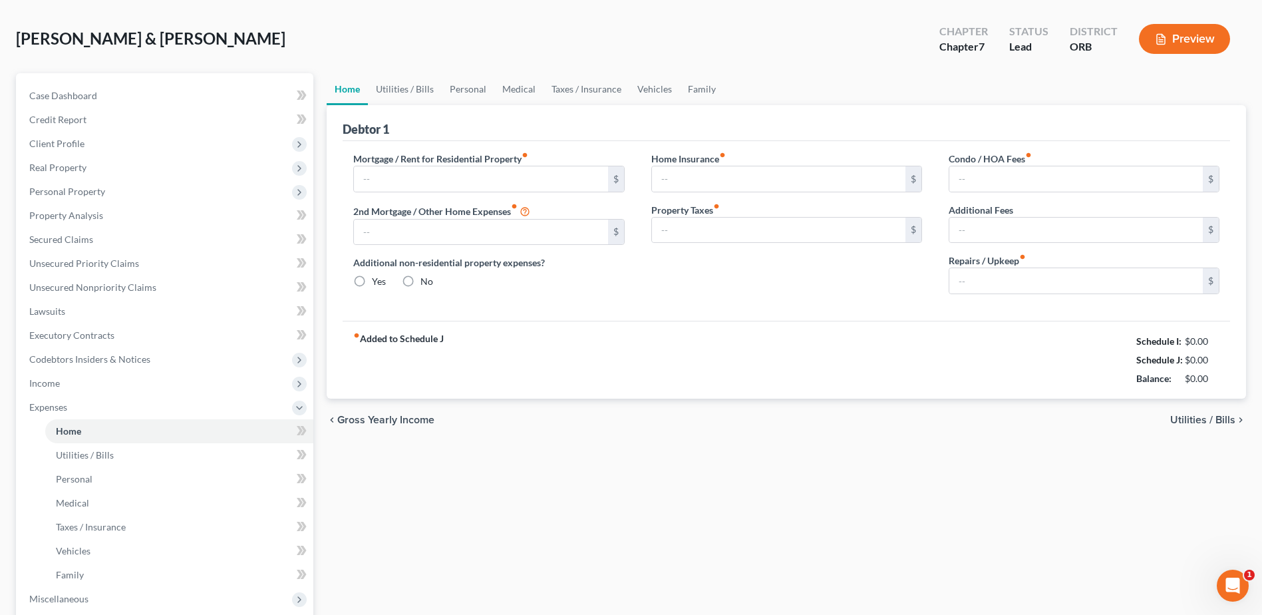
type input "1,650.00"
type input "0.00"
radio input "true"
type input "20.00"
type input "0.00"
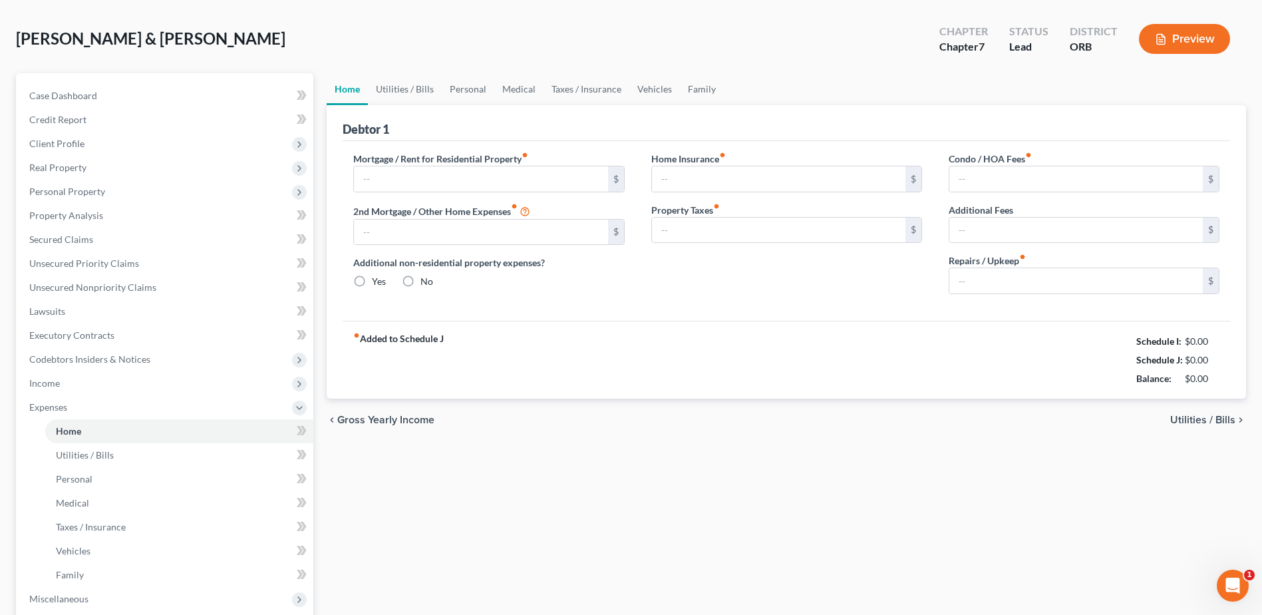
type input "0.00"
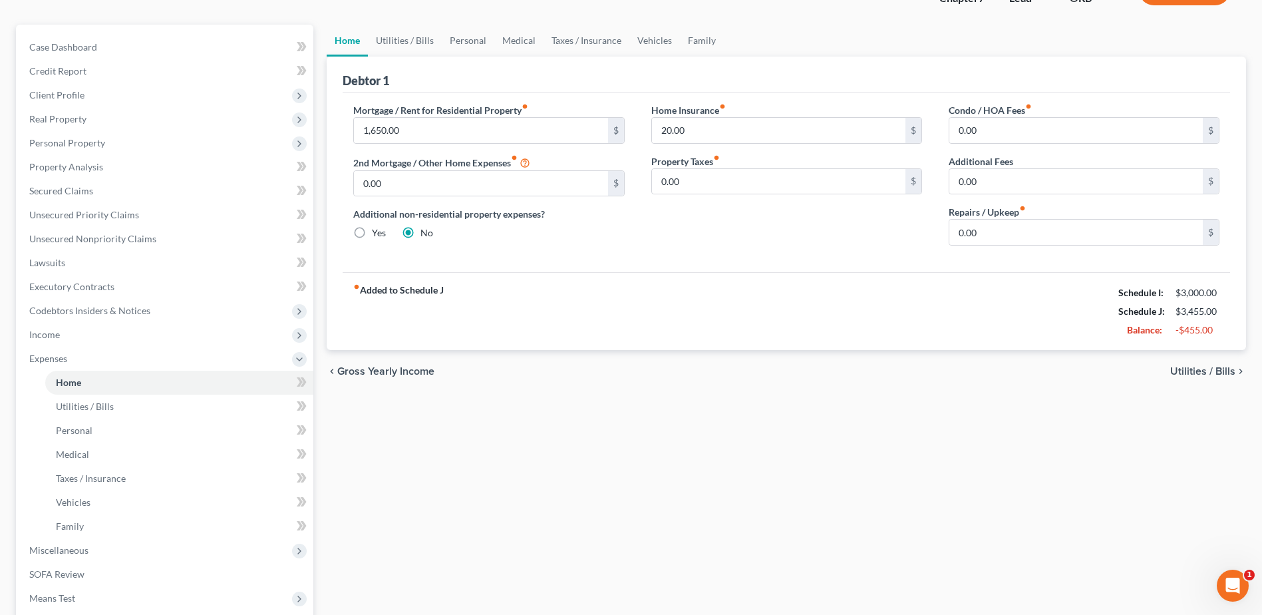
scroll to position [260, 0]
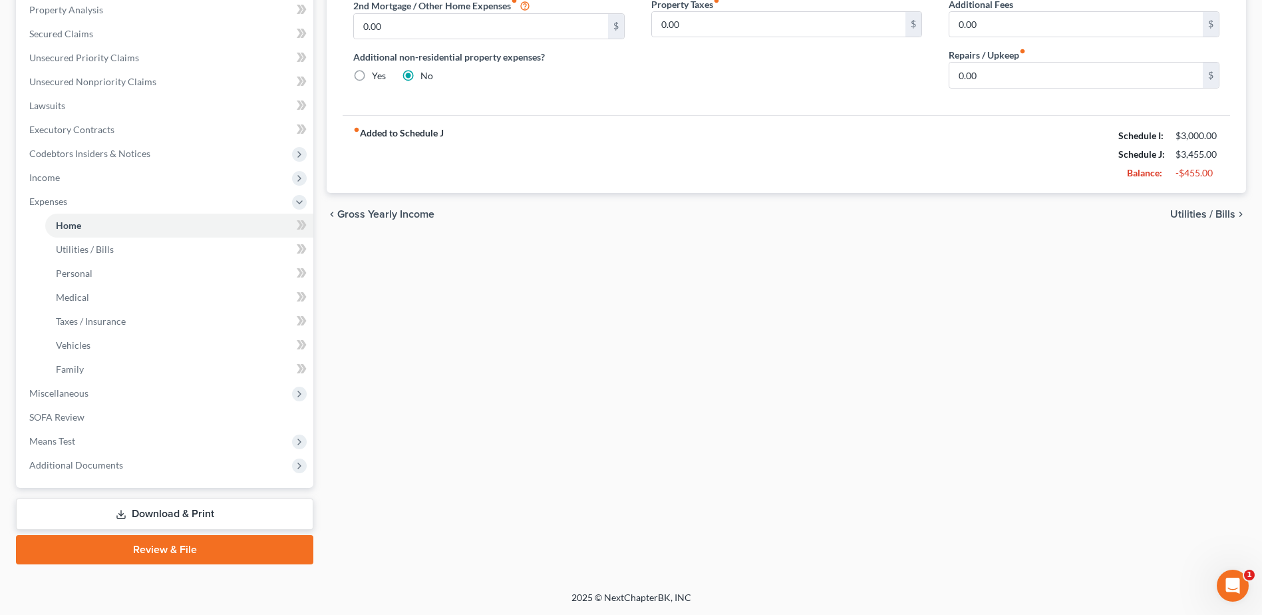
click at [125, 513] on icon at bounding box center [121, 514] width 11 height 11
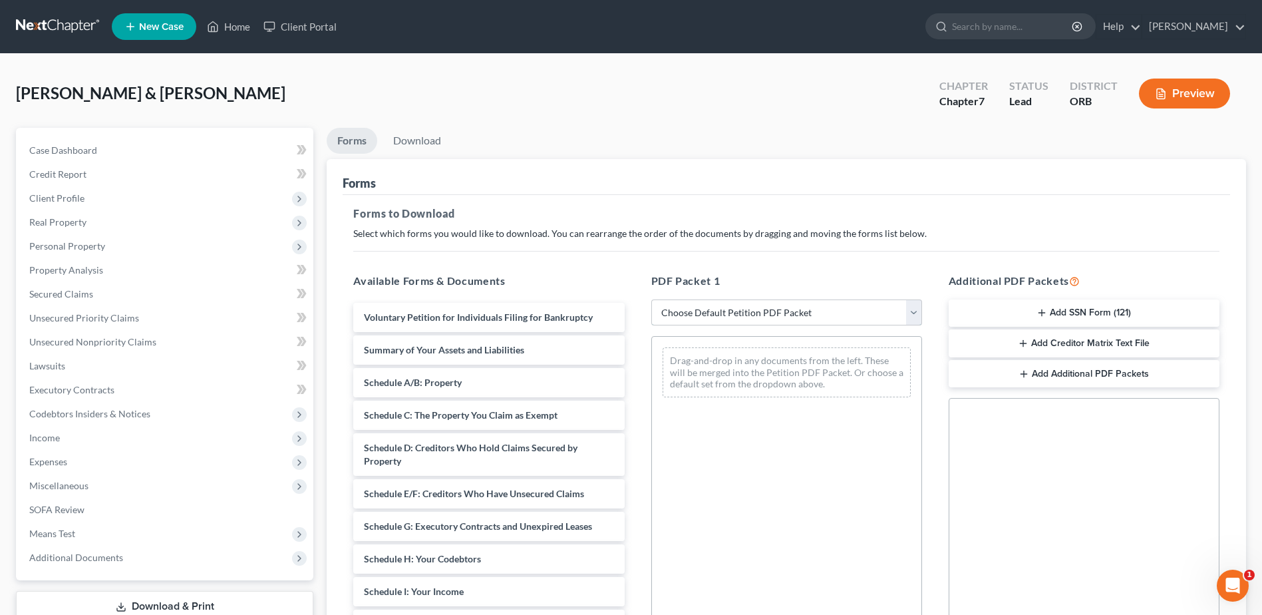
click at [767, 308] on select "Choose Default Petition PDF Packet Complete Bankruptcy Petition (all forms and …" at bounding box center [787, 312] width 271 height 27
select select "4"
click at [652, 299] on select "Choose Default Petition PDF Packet Complete Bankruptcy Petition (all forms and …" at bounding box center [787, 312] width 271 height 27
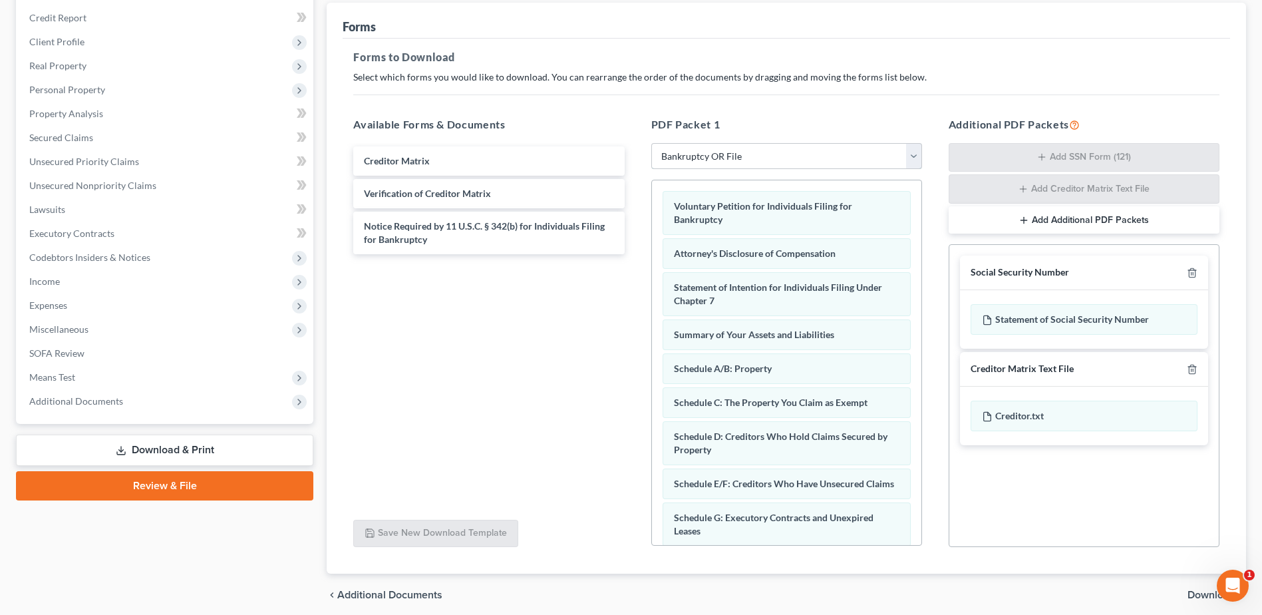
scroll to position [208, 0]
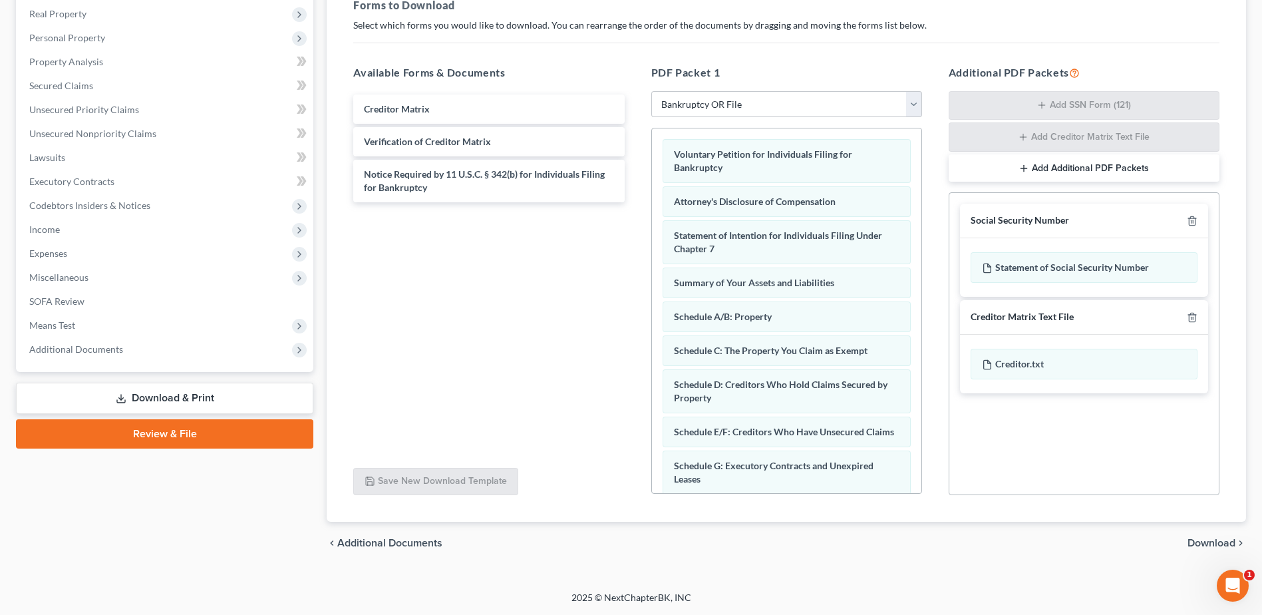
click at [1209, 538] on span "Download" at bounding box center [1212, 543] width 48 height 11
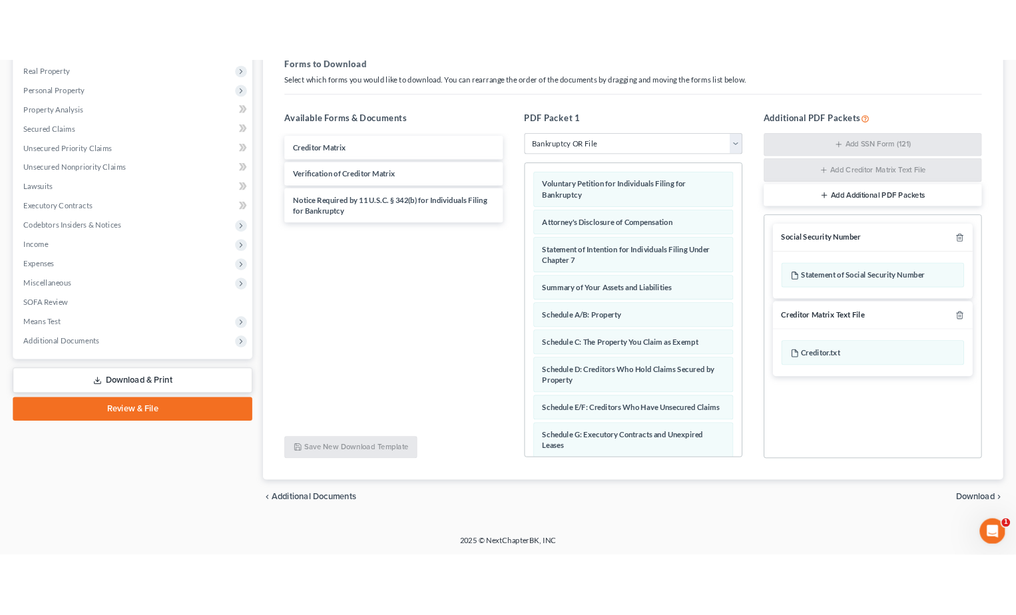
scroll to position [93, 0]
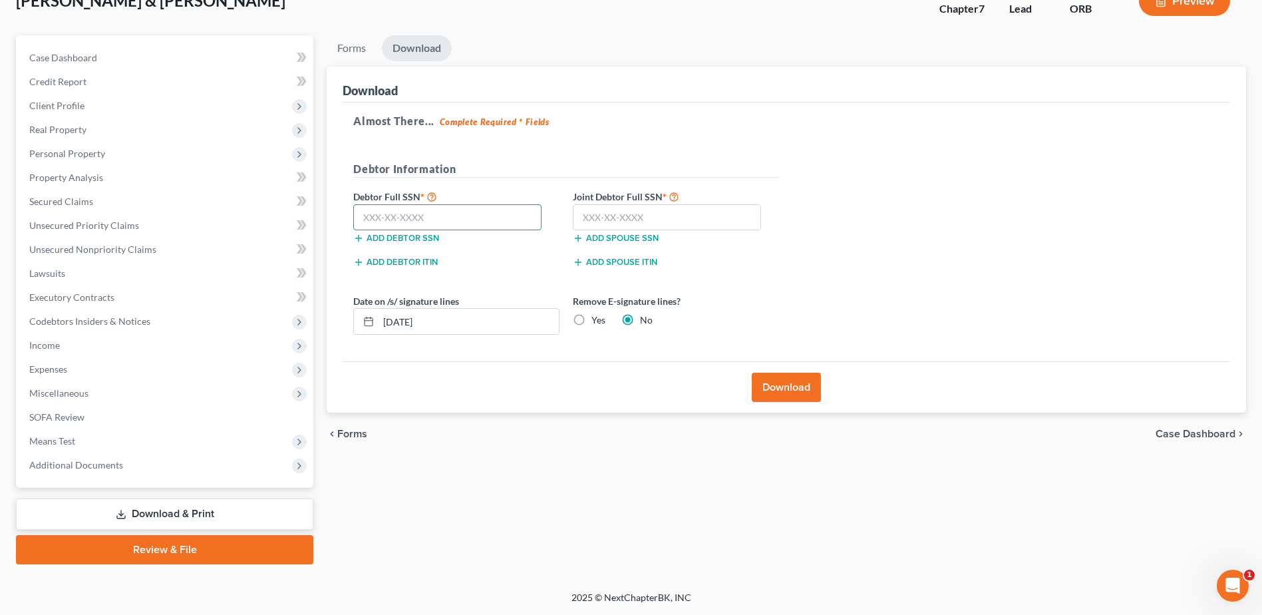
drag, startPoint x: 389, startPoint y: 217, endPoint x: 983, endPoint y: 336, distance: 605.5
click at [420, 204] on input "text" at bounding box center [447, 217] width 188 height 27
type input "520-78-4191"
click at [724, 222] on input "text" at bounding box center [667, 217] width 188 height 27
type input "542-84-9811"
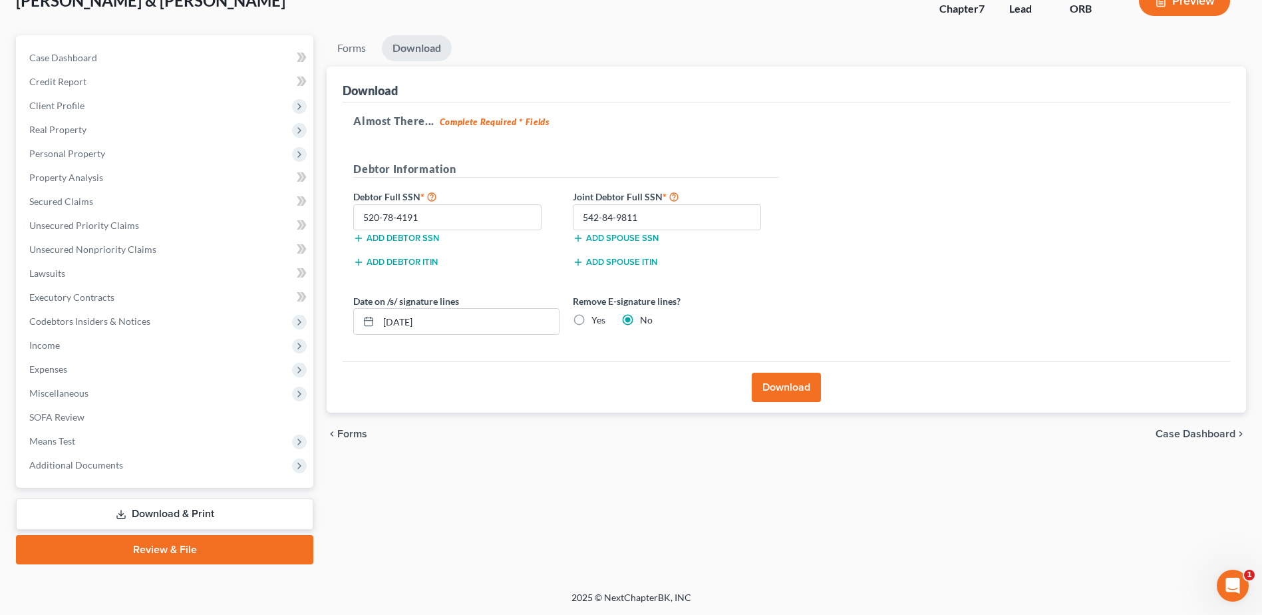
click at [791, 397] on button "Download" at bounding box center [786, 387] width 69 height 29
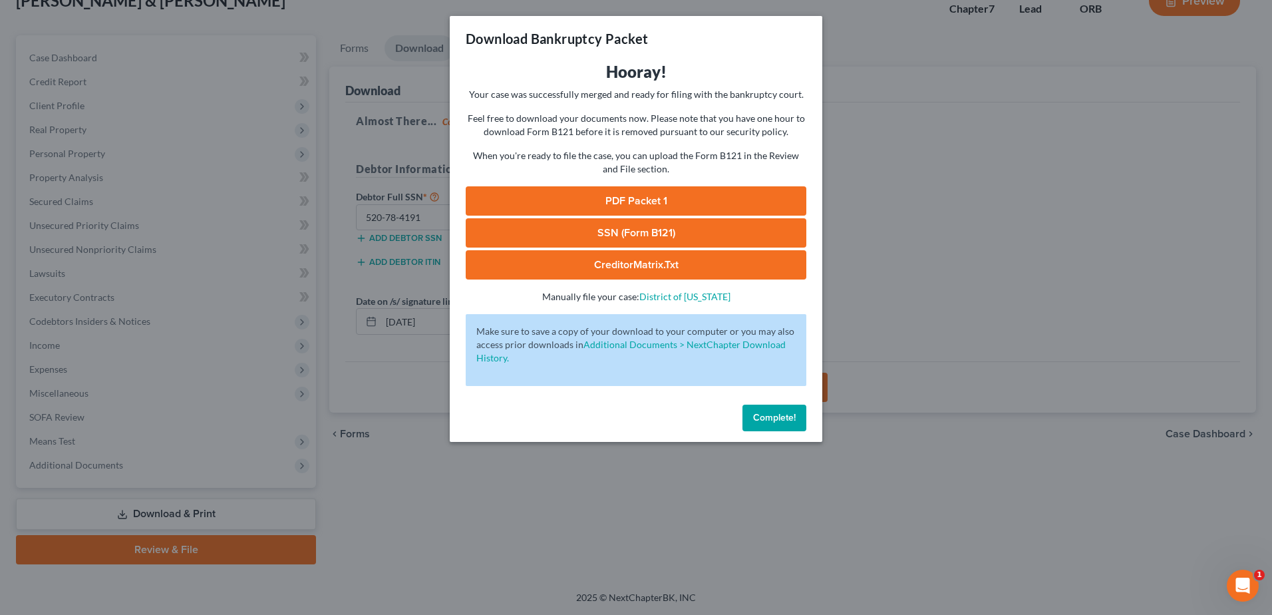
click at [654, 242] on link "SSN (Form B121)" at bounding box center [636, 232] width 341 height 29
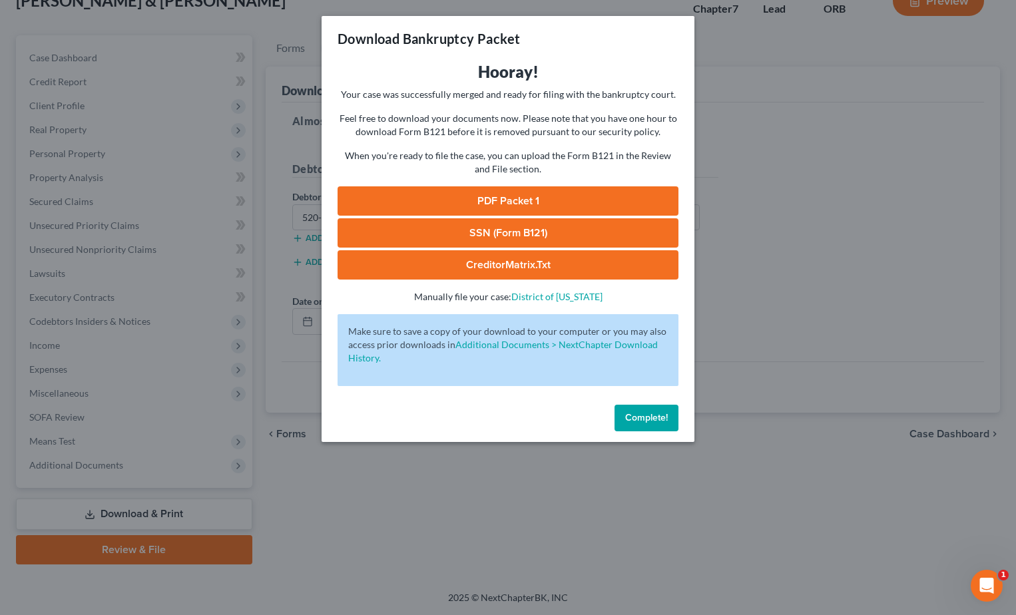
click at [515, 199] on link "PDF Packet 1" at bounding box center [507, 200] width 341 height 29
